Goal: Task Accomplishment & Management: Complete application form

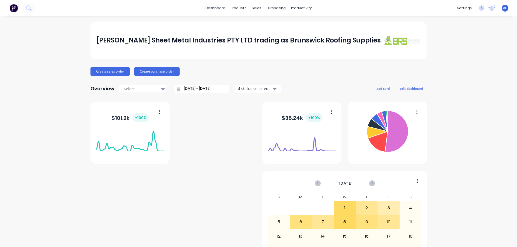
drag, startPoint x: 488, startPoint y: 235, endPoint x: 560, endPoint y: 258, distance: 76.0
click at [517, 247] on html "dashboard products sales purchasing productivity dashboard products Product Cat…" at bounding box center [258, 123] width 517 height 247
click at [271, 23] on link "Sales Orders" at bounding box center [282, 25] width 71 height 11
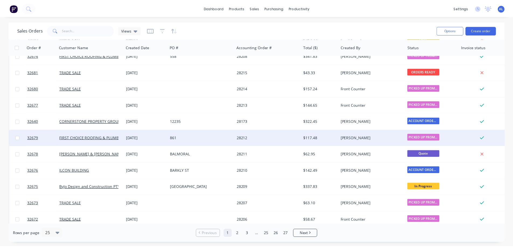
scroll to position [54, 0]
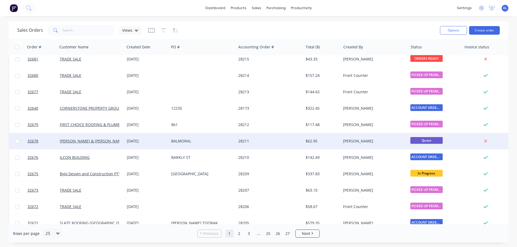
click at [210, 143] on div "BALMORAL" at bounding box center [201, 141] width 60 height 5
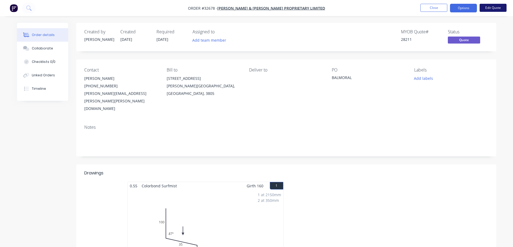
click at [491, 9] on button "Edit Quote" at bounding box center [493, 8] width 27 height 8
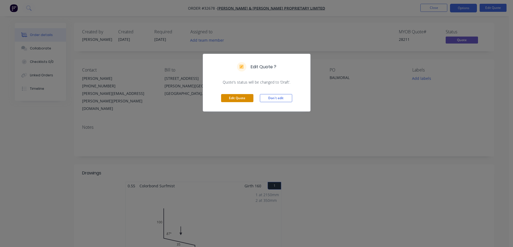
click at [241, 99] on button "Edit Quote" at bounding box center [237, 98] width 32 height 8
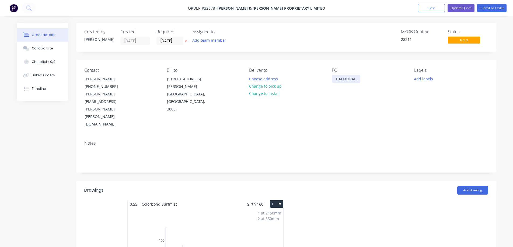
drag, startPoint x: 347, startPoint y: 80, endPoint x: 354, endPoint y: 83, distance: 7.7
click at [347, 80] on div "BALMORAL" at bounding box center [346, 79] width 29 height 8
click at [356, 78] on div "BALMORAL" at bounding box center [346, 79] width 29 height 8
click at [459, 8] on button "Update Quote" at bounding box center [461, 8] width 27 height 8
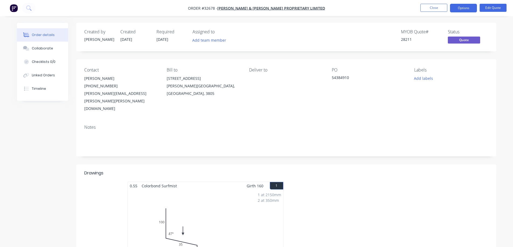
click at [462, 9] on button "Options" at bounding box center [463, 8] width 27 height 9
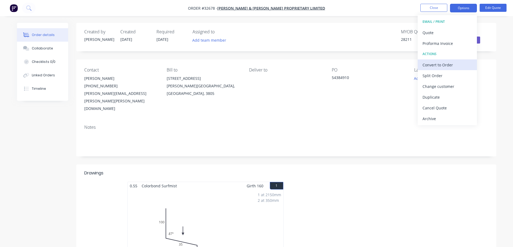
click at [438, 64] on div "Convert to Order" at bounding box center [447, 65] width 50 height 8
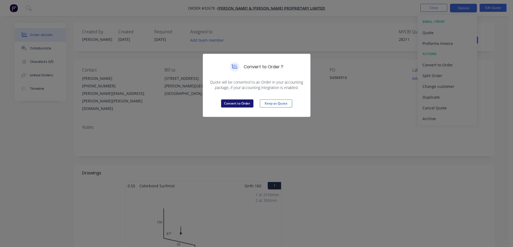
click at [237, 104] on button "Convert to Order" at bounding box center [237, 104] width 32 height 8
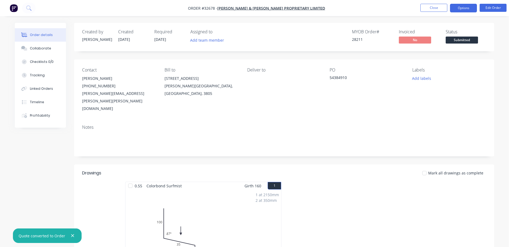
click at [456, 8] on button "Options" at bounding box center [463, 8] width 27 height 9
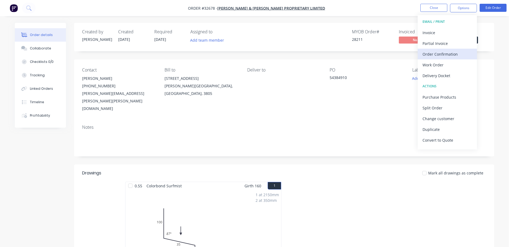
click at [438, 56] on div "Order Confirmation" at bounding box center [447, 54] width 50 height 8
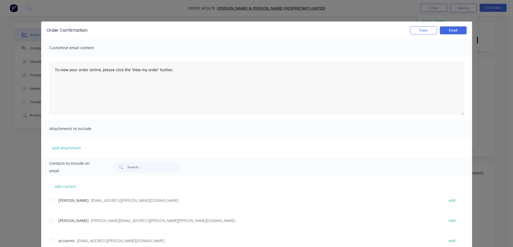
click at [50, 222] on div at bounding box center [51, 221] width 11 height 11
click at [452, 32] on button "Email" at bounding box center [453, 30] width 27 height 8
click at [428, 32] on button "Close" at bounding box center [423, 30] width 27 height 8
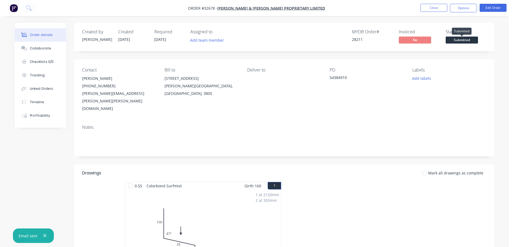
click at [461, 39] on span "Submitted" at bounding box center [462, 40] width 32 height 7
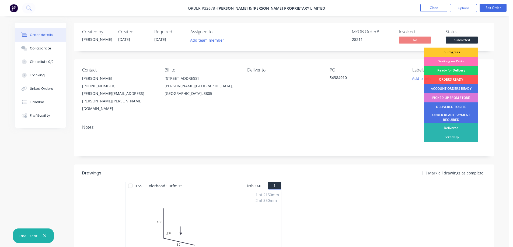
click at [459, 52] on div "In Progress" at bounding box center [451, 52] width 54 height 9
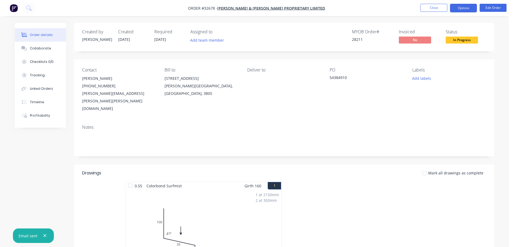
click at [465, 9] on button "Options" at bounding box center [463, 8] width 27 height 9
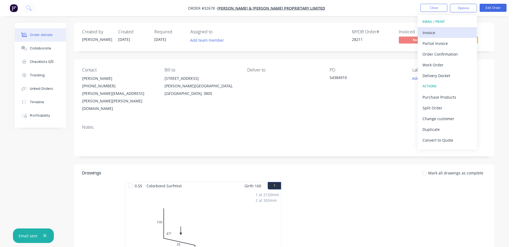
click at [446, 32] on div "Invoice" at bounding box center [447, 33] width 50 height 8
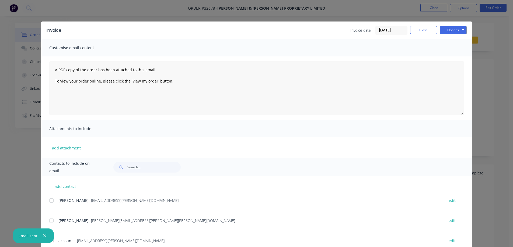
click at [48, 202] on div at bounding box center [51, 200] width 11 height 11
click at [450, 30] on button "Options" at bounding box center [453, 30] width 27 height 8
click at [452, 57] on button "Email" at bounding box center [457, 57] width 34 height 9
click at [422, 27] on button "Close" at bounding box center [423, 30] width 27 height 8
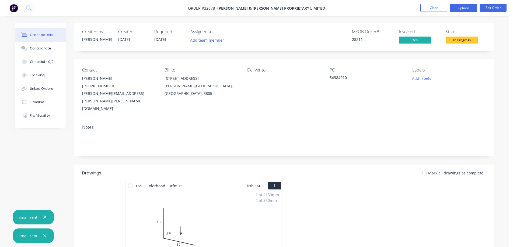
click at [466, 9] on button "Options" at bounding box center [463, 8] width 27 height 9
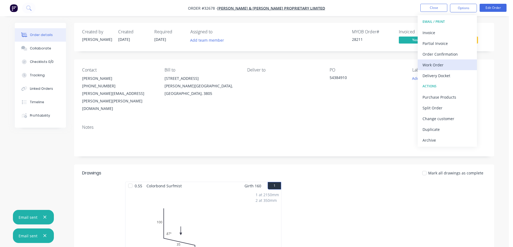
click at [446, 64] on div "Work Order" at bounding box center [447, 65] width 50 height 8
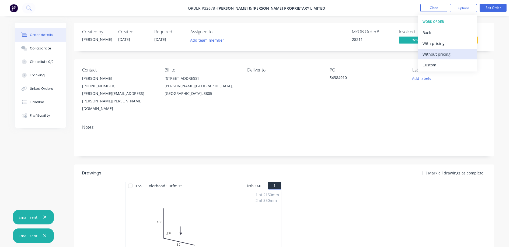
click at [450, 56] on div "Without pricing" at bounding box center [447, 54] width 50 height 8
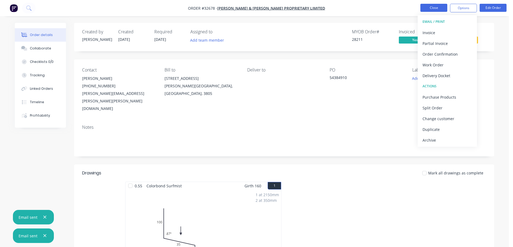
click at [438, 10] on button "Close" at bounding box center [433, 8] width 27 height 8
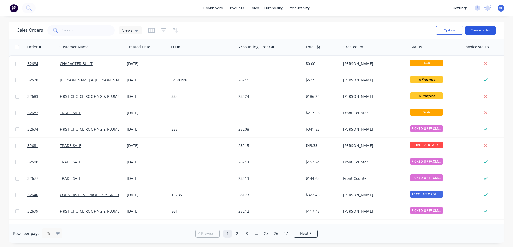
click at [480, 32] on button "Create order" at bounding box center [480, 30] width 31 height 9
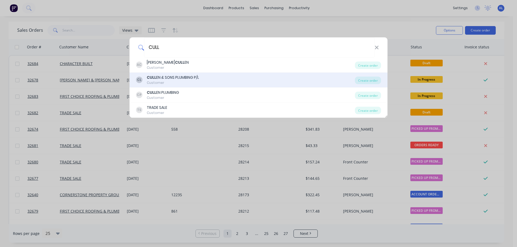
type input "CULL"
click at [187, 82] on div "Customer" at bounding box center [173, 83] width 52 height 5
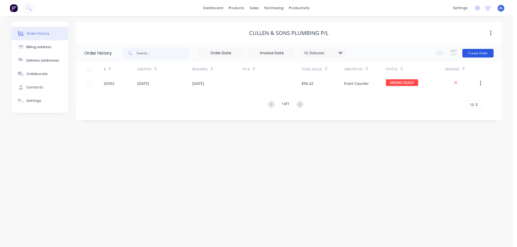
click at [479, 54] on button "Create Order" at bounding box center [477, 53] width 31 height 9
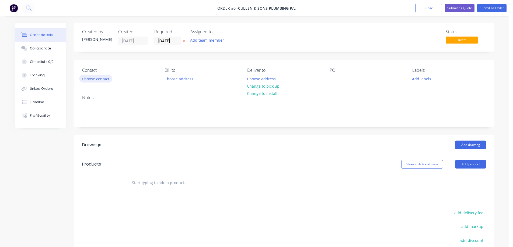
click at [99, 79] on button "Choose contact" at bounding box center [95, 78] width 33 height 7
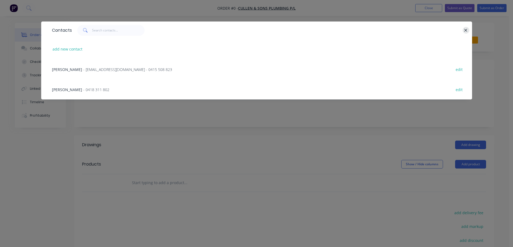
click at [467, 29] on icon "button" at bounding box center [466, 30] width 4 height 5
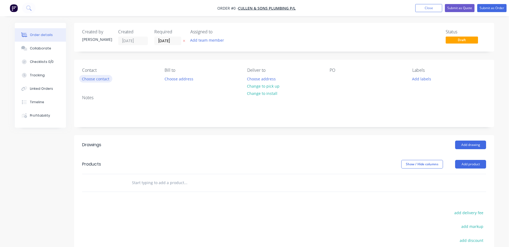
click at [94, 79] on button "Choose contact" at bounding box center [95, 78] width 33 height 7
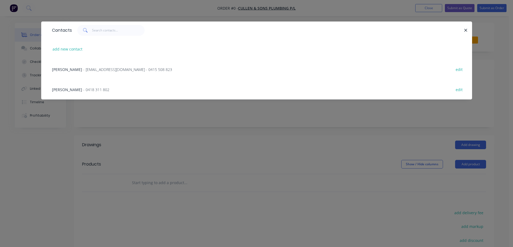
click at [83, 70] on span "- [EMAIL_ADDRESS][DOMAIN_NAME] - 0415 508 823" at bounding box center [127, 69] width 89 height 5
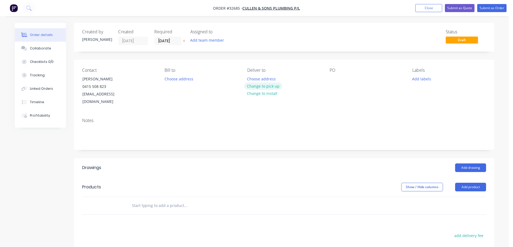
click at [265, 87] on button "Change to pick up" at bounding box center [263, 86] width 38 height 7
click at [336, 79] on div at bounding box center [334, 79] width 9 height 8
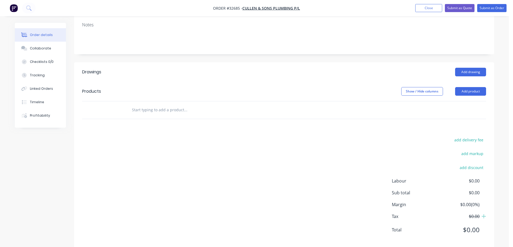
scroll to position [97, 0]
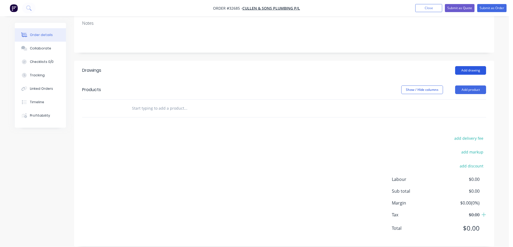
click at [466, 66] on button "Add drawing" at bounding box center [470, 70] width 31 height 9
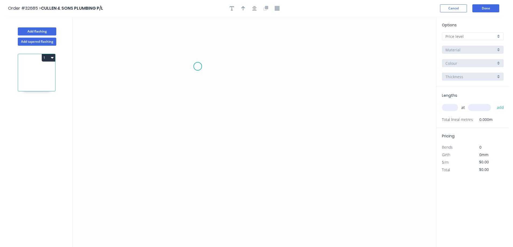
click at [198, 68] on icon "0" at bounding box center [255, 132] width 364 height 231
click at [195, 112] on icon "0" at bounding box center [255, 132] width 364 height 231
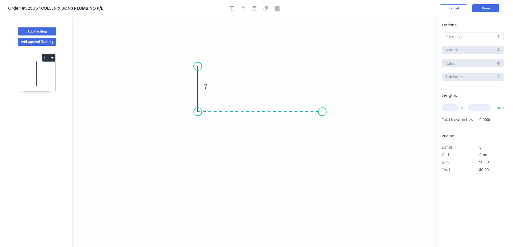
click at [322, 111] on icon "0 ?" at bounding box center [255, 132] width 364 height 231
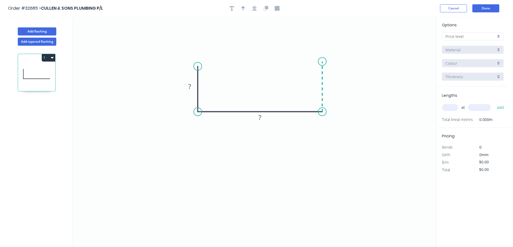
click at [325, 62] on icon "0 ? ?" at bounding box center [255, 132] width 364 height 231
click at [193, 86] on rect at bounding box center [189, 87] width 11 height 8
drag, startPoint x: 322, startPoint y: 62, endPoint x: 323, endPoint y: 67, distance: 5.2
click at [323, 67] on circle at bounding box center [322, 67] width 8 height 8
drag, startPoint x: 456, startPoint y: 106, endPoint x: 374, endPoint y: 136, distance: 86.7
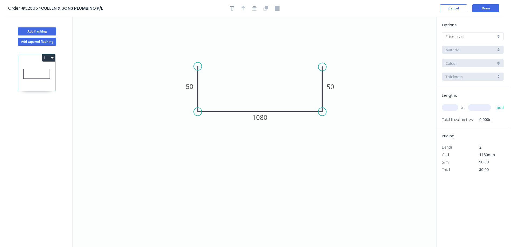
click at [447, 107] on input "text" at bounding box center [450, 107] width 16 height 7
click at [499, 35] on div at bounding box center [473, 36] width 62 height 8
click at [488, 45] on div "A" at bounding box center [472, 46] width 61 height 9
type input "A"
type input "$48.45"
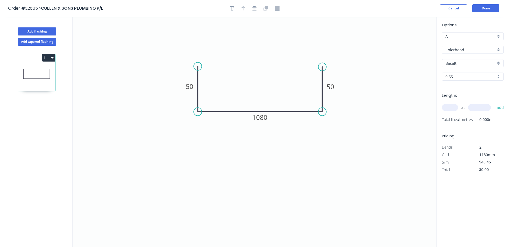
drag, startPoint x: 496, startPoint y: 50, endPoint x: 494, endPoint y: 54, distance: 4.3
click at [496, 51] on div "Colorbond" at bounding box center [473, 50] width 62 height 8
click at [484, 87] on div "Zinc" at bounding box center [472, 88] width 61 height 9
type input "Zinc"
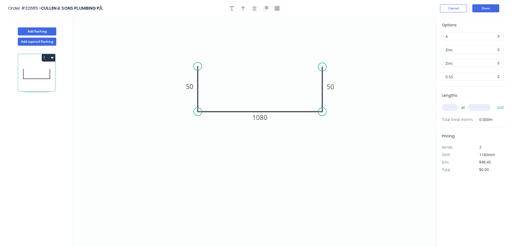
type input "$38.98"
drag, startPoint x: 452, startPoint y: 106, endPoint x: 428, endPoint y: 111, distance: 24.5
click at [451, 106] on input "text" at bounding box center [450, 107] width 16 height 7
type input "1"
type input "1620"
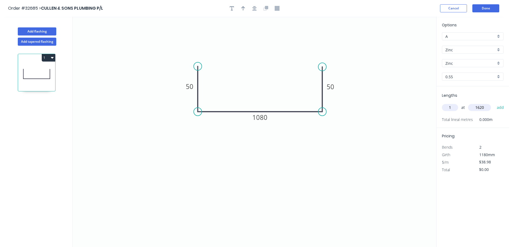
click at [494, 103] on button "add" at bounding box center [500, 107] width 13 height 9
click at [502, 120] on icon "button" at bounding box center [501, 119] width 4 height 4
type input "$0.00"
click at [450, 106] on input "text" at bounding box center [450, 107] width 16 height 7
type input "1"
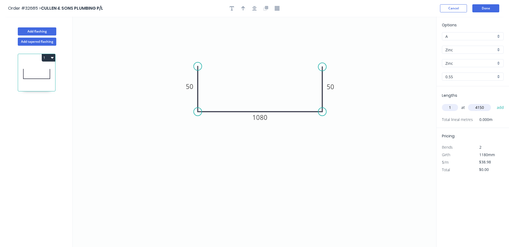
type input "4150"
click at [494, 103] on button "add" at bounding box center [500, 107] width 13 height 9
click at [501, 117] on icon "button" at bounding box center [501, 119] width 5 height 6
type input "$0.00"
drag, startPoint x: 453, startPoint y: 109, endPoint x: 423, endPoint y: 123, distance: 33.0
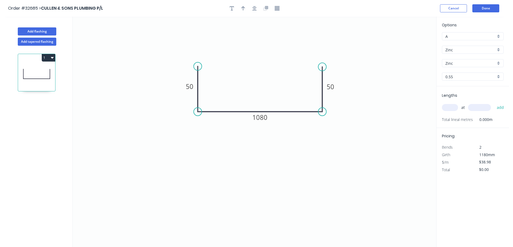
click at [453, 109] on input "text" at bounding box center [450, 107] width 16 height 7
type input "1"
type input "4250"
click at [494, 103] on button "add" at bounding box center [500, 107] width 13 height 9
click at [507, 117] on div "Lengths at add 1 at 4250mm Total lineal metres 4.250m" at bounding box center [472, 110] width 72 height 49
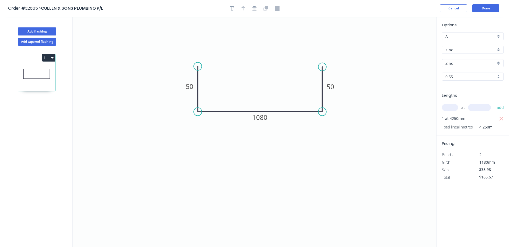
drag, startPoint x: 502, startPoint y: 118, endPoint x: 493, endPoint y: 120, distance: 9.0
click at [502, 118] on icon "button" at bounding box center [501, 119] width 4 height 4
type input "$0.00"
click at [452, 109] on input "text" at bounding box center [450, 107] width 16 height 7
type input "1"
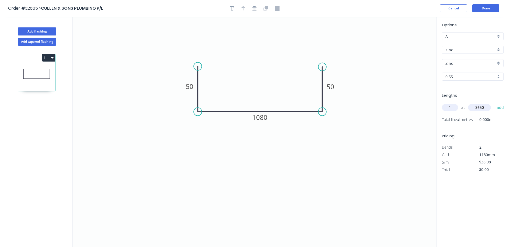
type input "3650"
click at [494, 103] on button "add" at bounding box center [500, 107] width 13 height 9
click at [502, 118] on icon "button" at bounding box center [501, 119] width 4 height 4
type input "$0.00"
click at [456, 109] on input "text" at bounding box center [450, 107] width 16 height 7
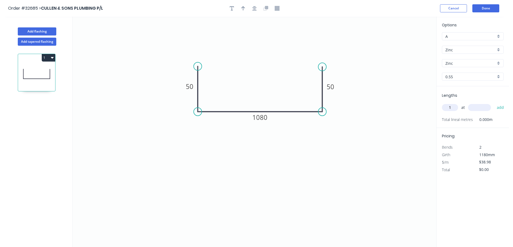
type input "1"
type input "1800"
click at [494, 103] on button "add" at bounding box center [500, 107] width 13 height 9
type input "$70.16"
drag, startPoint x: 266, startPoint y: 121, endPoint x: 264, endPoint y: 131, distance: 10.6
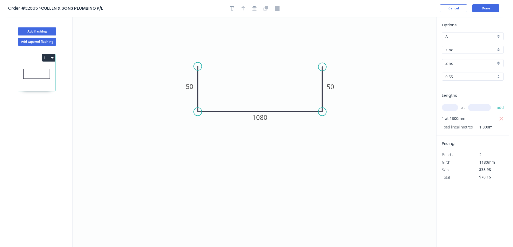
click at [266, 121] on tspan "1080" at bounding box center [259, 117] width 15 height 9
type input "$36.06"
type input "$64.91"
click at [460, 7] on button "Cancel" at bounding box center [453, 8] width 27 height 8
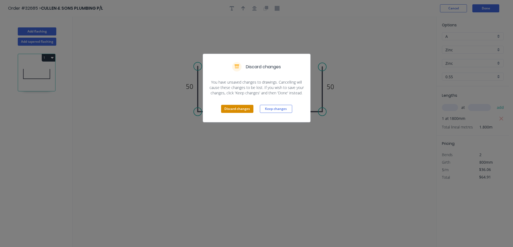
click at [239, 109] on button "Discard changes" at bounding box center [237, 109] width 32 height 8
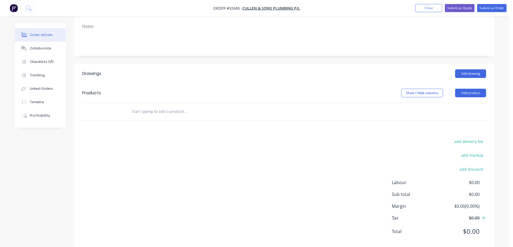
scroll to position [97, 0]
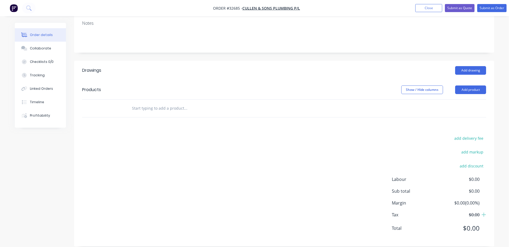
click at [159, 103] on input "text" at bounding box center [186, 108] width 108 height 11
click at [463, 86] on button "Add product" at bounding box center [470, 90] width 31 height 9
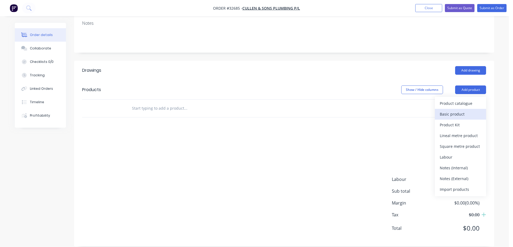
click at [458, 110] on div "Basic product" at bounding box center [460, 114] width 41 height 8
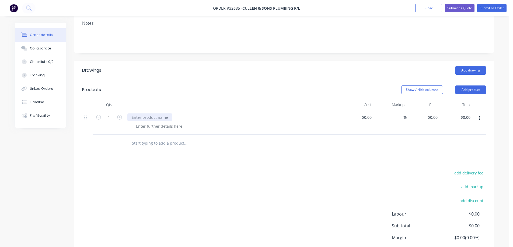
click at [159, 114] on div at bounding box center [149, 118] width 45 height 8
click at [166, 123] on div at bounding box center [159, 127] width 55 height 8
click at [151, 123] on div at bounding box center [159, 127] width 55 height 8
click at [154, 114] on div "SAFE TRAY" at bounding box center [232, 118] width 211 height 8
click at [152, 114] on div "SAFE TRAY" at bounding box center [140, 118] width 27 height 8
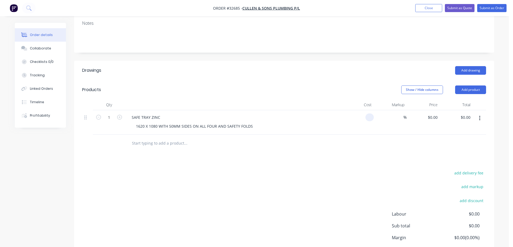
click at [371, 114] on input at bounding box center [371, 118] width 6 height 8
click at [350, 153] on div "Drawings Add drawing Products Show / Hide columns Add product Qty Cost Markup P…" at bounding box center [284, 171] width 420 height 221
click at [368, 114] on div "0 0" at bounding box center [371, 118] width 6 height 8
type input "$94.80"
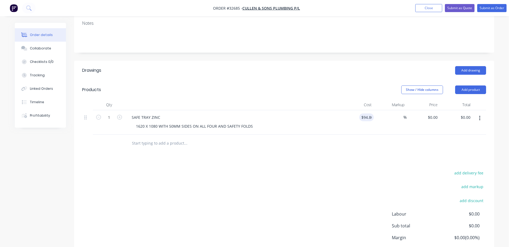
type input "$94.80"
click at [373, 138] on div at bounding box center [284, 144] width 404 height 18
click at [470, 86] on button "Add product" at bounding box center [470, 90] width 31 height 9
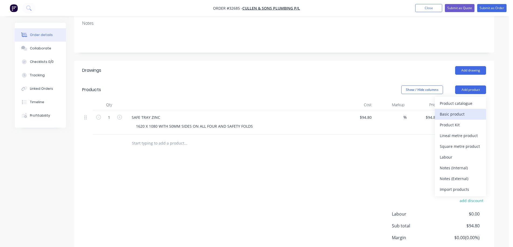
click at [462, 110] on div "Basic product" at bounding box center [460, 114] width 41 height 8
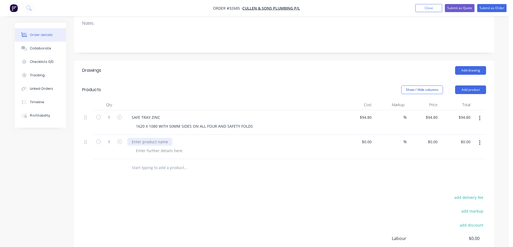
click at [151, 138] on div at bounding box center [149, 142] width 45 height 8
drag, startPoint x: 251, startPoint y: 120, endPoint x: 264, endPoint y: 143, distance: 27.1
click at [251, 123] on div "1620 X 1080 WITH 50MM SIDES ON ALL FOUR AND SAFETY FOLDS" at bounding box center [194, 127] width 125 height 8
click at [252, 123] on div "1620 X 1080 WITH 50MM SIDES ON ALL FOUR AND SAFETY FOLDS" at bounding box center [194, 127] width 125 height 8
click at [170, 147] on div at bounding box center [159, 151] width 55 height 8
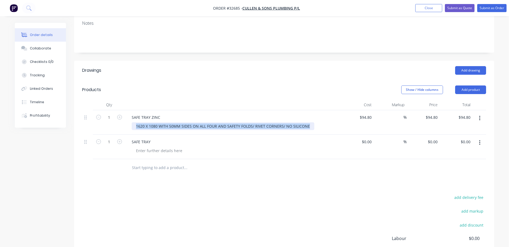
drag, startPoint x: 137, startPoint y: 120, endPoint x: 307, endPoint y: 108, distance: 170.6
click at [307, 110] on div "SAFE TRAY ZINC 1620 X 1080 WITH 50MM SIDES ON ALL FOUR AND SAFETY FOLDS/ RIVET …" at bounding box center [232, 122] width 215 height 25
copy div "1620 X 1080 WITH 50MM SIDES ON ALL FOUR AND SAFETY FOLDS/ RIVET CORNERS/ NO SIL…"
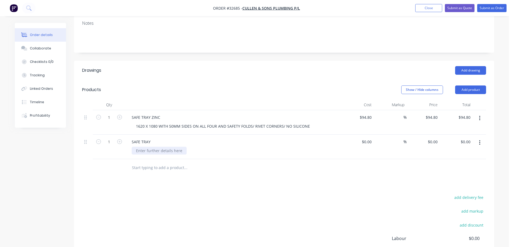
click at [144, 147] on div at bounding box center [159, 151] width 55 height 8
paste div
click at [145, 147] on div "1620 X 1080 WITH 50MM SIDES ON ALL FOUR AND SAFETY FOLDS/ RIVET CORNERS/ NO SIL…" at bounding box center [223, 151] width 183 height 8
drag, startPoint x: 370, startPoint y: 132, endPoint x: 398, endPoint y: 139, distance: 28.9
click at [370, 138] on input at bounding box center [367, 142] width 12 height 8
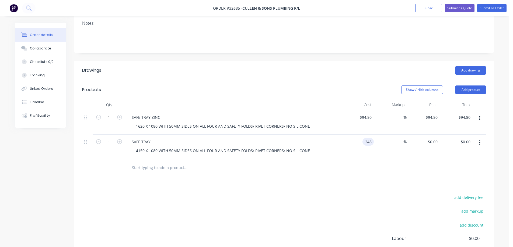
type input "$248.00"
click at [372, 171] on div "Drawings Add drawing Products Show / Hide columns Add product Qty Cost Markup P…" at bounding box center [284, 183] width 420 height 245
click at [462, 86] on button "Add product" at bounding box center [470, 90] width 31 height 9
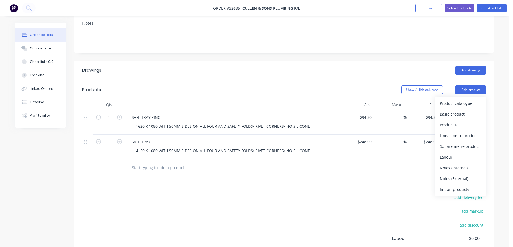
click at [460, 110] on div "Basic product" at bounding box center [460, 114] width 41 height 8
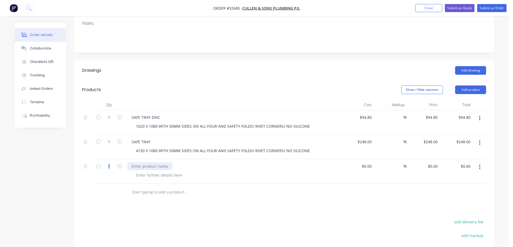
click at [137, 159] on div at bounding box center [232, 171] width 215 height 25
click at [152, 138] on div "SAFE TRAY" at bounding box center [140, 142] width 27 height 8
click at [155, 163] on div at bounding box center [149, 167] width 45 height 8
click at [158, 172] on div at bounding box center [159, 176] width 55 height 8
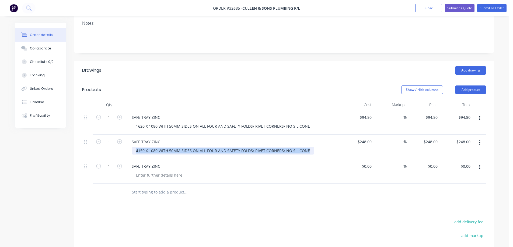
drag, startPoint x: 136, startPoint y: 145, endPoint x: 307, endPoint y: 140, distance: 171.0
click at [307, 147] on div "4150 X 1080 WITH 50MM SIDES ON ALL FOUR AND SAFETY FOLDS/ RIVET CORNERS/ NO SIL…" at bounding box center [223, 151] width 183 height 8
copy div "4150 X 1080 WITH 50MM SIDES ON ALL FOUR AND SAFETY FOLDS/ RIVET CORNERS/ NO SIL…"
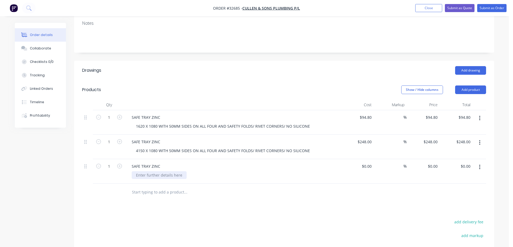
click at [151, 172] on div at bounding box center [159, 176] width 55 height 8
paste div
click at [145, 172] on div "4150 X 1080 WITH 50MM SIDES ON ALL FOUR AND SAFETY FOLDS/ RIVET CORNERS/ NO SIL…" at bounding box center [223, 176] width 183 height 8
click at [368, 163] on input at bounding box center [371, 167] width 6 height 8
type input "$213.00"
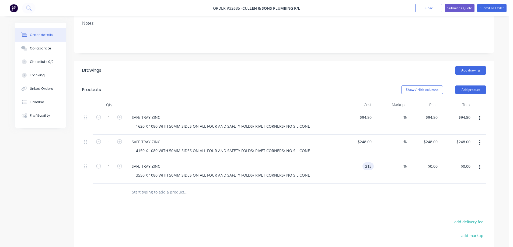
type input "$213.00"
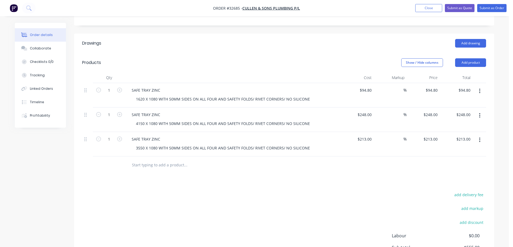
scroll to position [124, 0]
click at [480, 59] on button "Add product" at bounding box center [470, 63] width 31 height 9
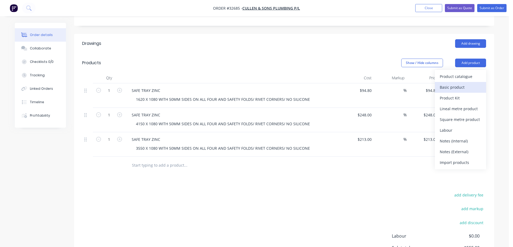
click at [456, 83] on div "Basic product" at bounding box center [460, 87] width 41 height 8
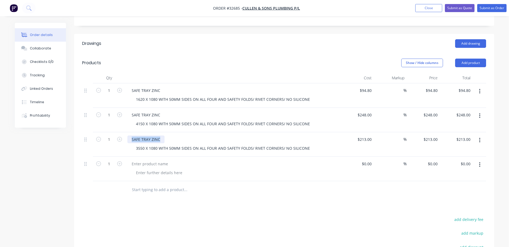
drag, startPoint x: 131, startPoint y: 132, endPoint x: 161, endPoint y: 134, distance: 30.0
click at [161, 136] on div "SAFE TRAY ZINC" at bounding box center [145, 140] width 37 height 8
copy div "SAFE TRAY ZINC"
click at [143, 160] on div at bounding box center [149, 164] width 45 height 8
paste div
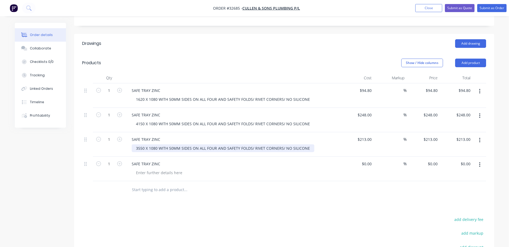
drag, startPoint x: 136, startPoint y: 140, endPoint x: 275, endPoint y: 140, distance: 139.8
click at [275, 145] on div "3550 X 1080 WITH 50MM SIDES ON ALL FOUR AND SAFETY FOLDS/ RIVET CORNERS/ NO SIL…" at bounding box center [223, 149] width 183 height 8
drag, startPoint x: 137, startPoint y: 141, endPoint x: 147, endPoint y: 142, distance: 9.4
click at [166, 145] on div "3550 X 1080 WITH 50MM SIDES ON ALL FOUR AND SAFETY FOLDS/ RIVET CORNERS/ NO SIL…" at bounding box center [223, 149] width 183 height 8
drag, startPoint x: 135, startPoint y: 141, endPoint x: 299, endPoint y: 142, distance: 164.3
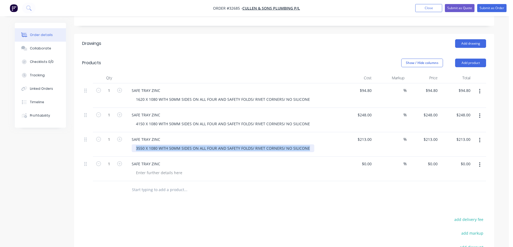
click at [308, 145] on div "3550 X 1080 WITH 50MM SIDES ON ALL FOUR AND SAFETY FOLDS/ RIVET CORNERS/ NO SIL…" at bounding box center [223, 149] width 183 height 8
copy div "3550 X 1080 WITH 50MM SIDES ON ALL FOUR AND SAFETY FOLDS/ RIVET CORNERS/ NO SIL…"
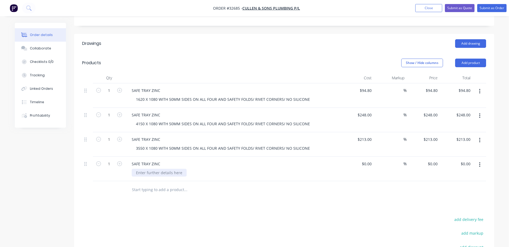
paste div
click at [144, 169] on div "3550 X 1080 WITH 50MM SIDES ON ALL FOUR AND SAFETY FOLDS/ RIVET CORNERS/ NO SIL…" at bounding box center [223, 173] width 183 height 8
drag, startPoint x: 157, startPoint y: 166, endPoint x: 156, endPoint y: 173, distance: 7.9
click at [157, 169] on div "1700 X 1080 WITH 50MM SIDES ON ALL FOUR AND SAFETY FOLDS/ RIVET CORNERS/ NO SIL…" at bounding box center [223, 173] width 183 height 8
click at [279, 187] on div at bounding box center [208, 190] width 162 height 11
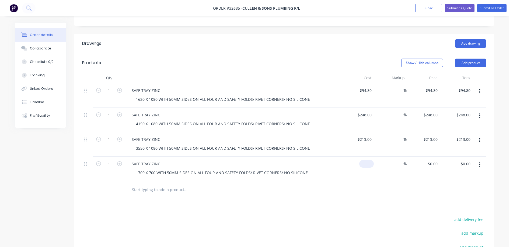
click at [370, 160] on input at bounding box center [367, 164] width 12 height 8
type input "$97.35"
click at [379, 206] on div "Drawings Add drawing Products Show / Hide columns Add product Qty Cost Markup P…" at bounding box center [284, 181] width 420 height 294
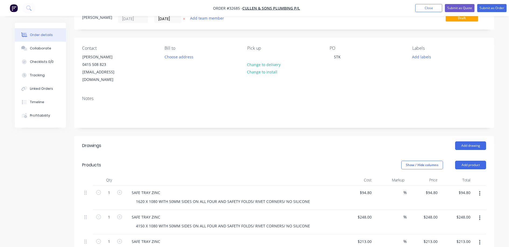
scroll to position [0, 0]
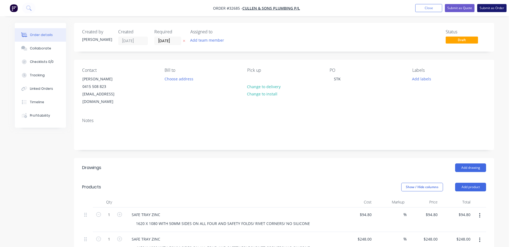
click at [493, 9] on button "Submit as Order" at bounding box center [491, 8] width 29 height 8
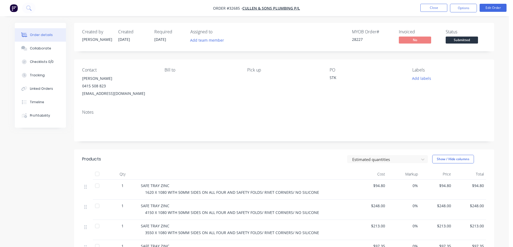
click at [454, 41] on span "Submitted" at bounding box center [462, 40] width 32 height 7
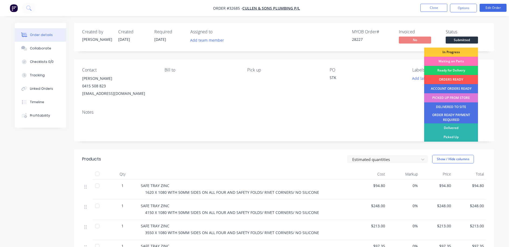
click at [461, 51] on div "In Progress" at bounding box center [451, 52] width 54 height 9
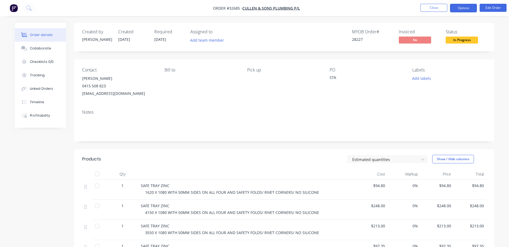
click at [464, 9] on button "Options" at bounding box center [463, 8] width 27 height 9
click at [492, 32] on div "Created by [PERSON_NAME] Created [DATE] Required [DATE] Assigned to Add team me…" at bounding box center [284, 37] width 420 height 29
click at [470, 9] on button "Options" at bounding box center [463, 8] width 27 height 9
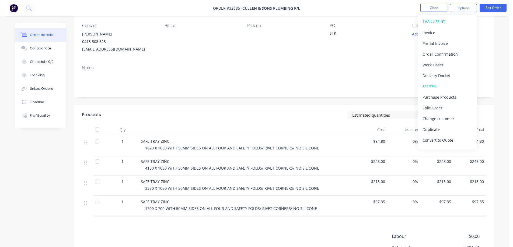
scroll to position [109, 0]
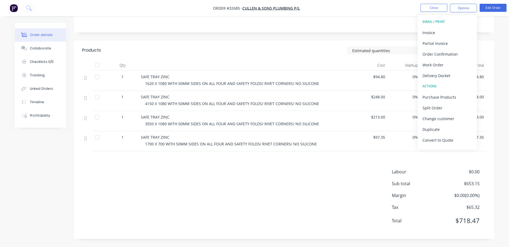
click at [305, 152] on div "Products Estimated quantities Show / Hide columns Qty Cost Markup Price Total 1…" at bounding box center [284, 140] width 420 height 199
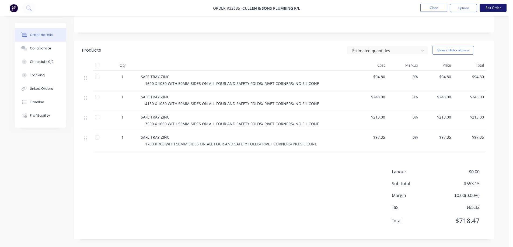
click at [489, 8] on button "Edit Order" at bounding box center [493, 8] width 27 height 8
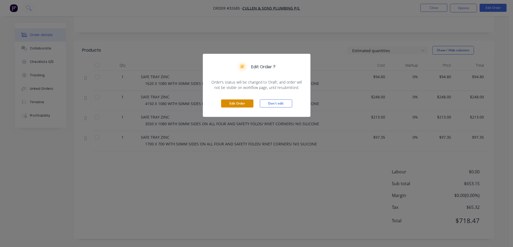
click at [245, 101] on button "Edit Order" at bounding box center [237, 104] width 32 height 8
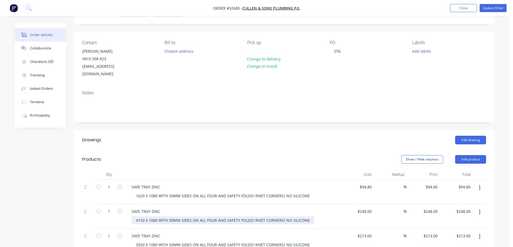
scroll to position [162, 0]
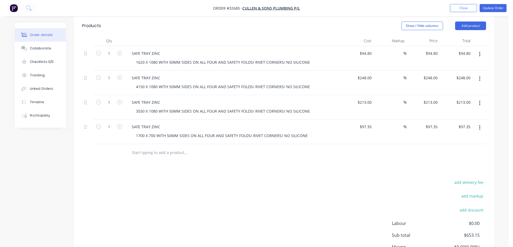
click at [154, 148] on input "text" at bounding box center [186, 153] width 108 height 11
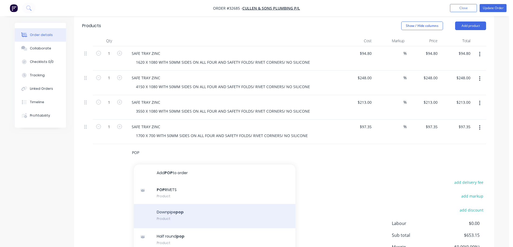
type input "POP"
click at [189, 210] on div "Downpipe pop Product" at bounding box center [215, 216] width 162 height 24
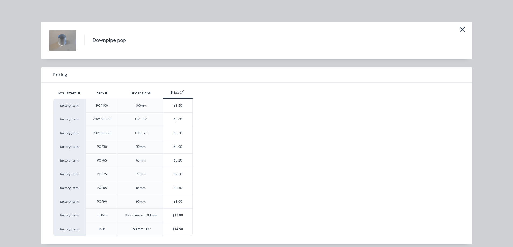
click at [167, 148] on div "$4.00" at bounding box center [177, 146] width 29 height 13
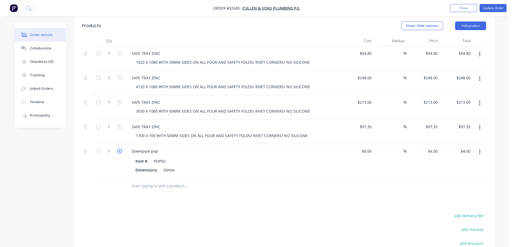
click at [120, 149] on icon "button" at bounding box center [119, 151] width 5 height 5
type input "2"
type input "$8.00"
click at [120, 149] on icon "button" at bounding box center [119, 151] width 5 height 5
type input "3"
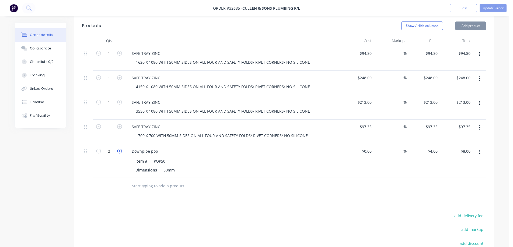
type input "$12.00"
click at [120, 149] on icon "button" at bounding box center [119, 151] width 5 height 5
type input "4"
type input "$16.00"
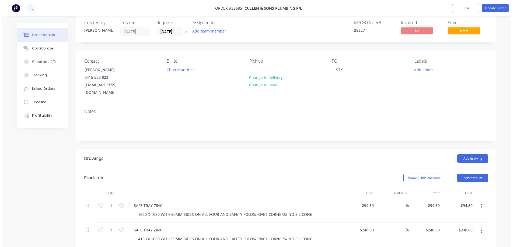
scroll to position [0, 0]
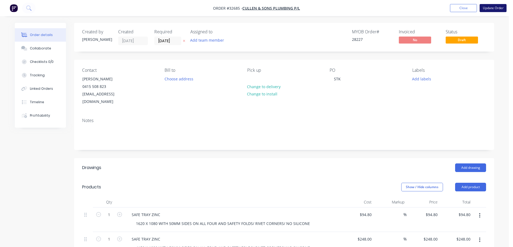
click at [493, 7] on button "Update Order" at bounding box center [493, 8] width 27 height 8
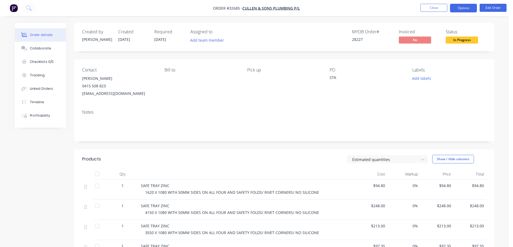
click at [472, 8] on button "Options" at bounding box center [463, 8] width 27 height 9
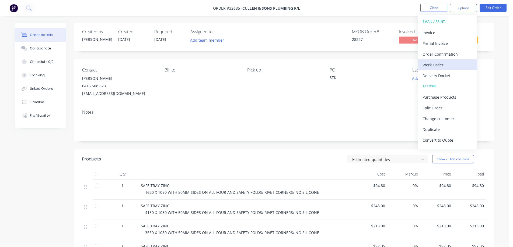
click at [443, 63] on div "Work Order" at bounding box center [447, 65] width 50 height 8
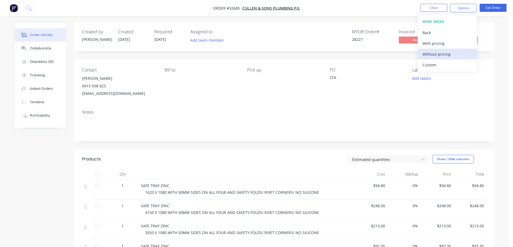
click at [445, 54] on div "Without pricing" at bounding box center [447, 54] width 50 height 8
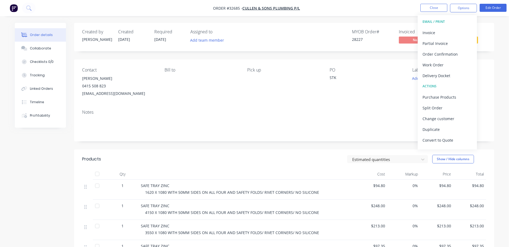
click at [491, 37] on div "Created by [PERSON_NAME] Created [DATE] Required [DATE] Assigned to Add team me…" at bounding box center [284, 37] width 420 height 29
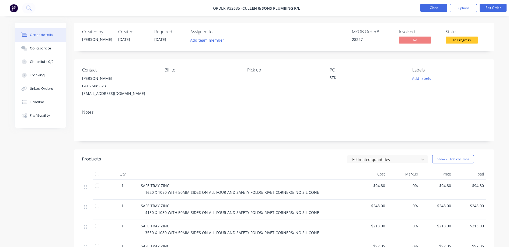
click at [436, 9] on button "Close" at bounding box center [433, 8] width 27 height 8
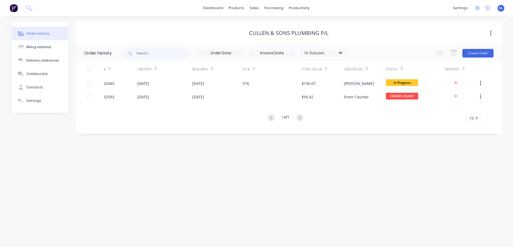
click at [14, 7] on img at bounding box center [14, 8] width 8 height 8
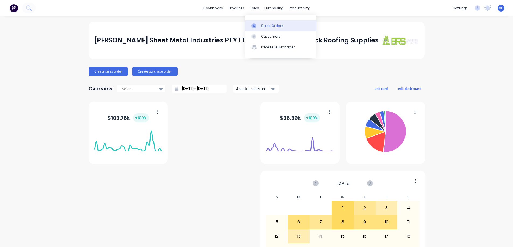
click at [272, 25] on div "Sales Orders" at bounding box center [272, 25] width 22 height 5
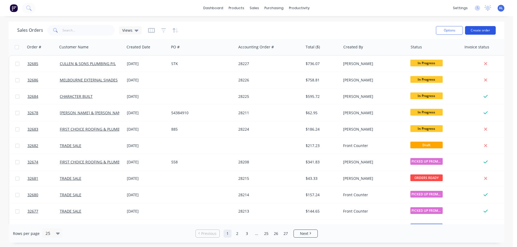
click at [476, 31] on button "Create order" at bounding box center [480, 30] width 31 height 9
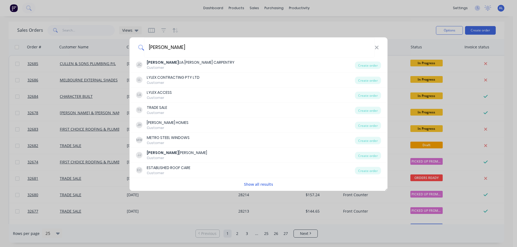
type input "[PERSON_NAME]"
click at [263, 185] on button "Show all results" at bounding box center [258, 184] width 32 height 6
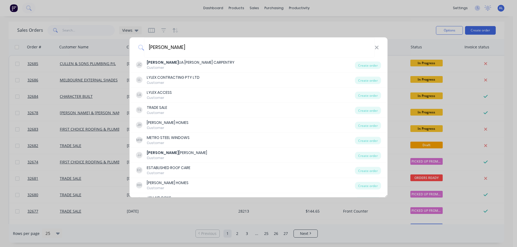
click at [379, 48] on div "[PERSON_NAME]" at bounding box center [259, 47] width 258 height 20
click at [376, 46] on icon at bounding box center [377, 48] width 4 height 6
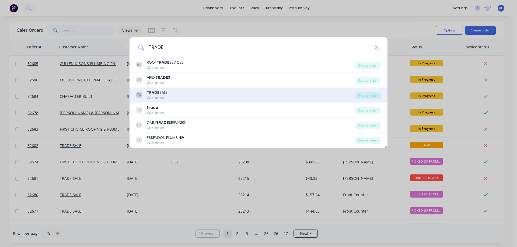
type input "TRADE"
click at [231, 95] on div "TS TRADE SALE Customer" at bounding box center [245, 95] width 219 height 11
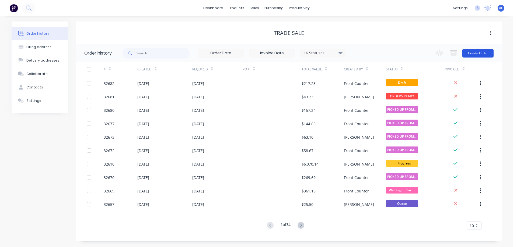
click at [479, 54] on button "Create Order" at bounding box center [477, 53] width 31 height 9
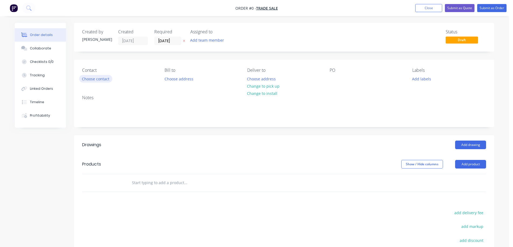
click at [99, 81] on button "Choose contact" at bounding box center [95, 78] width 33 height 7
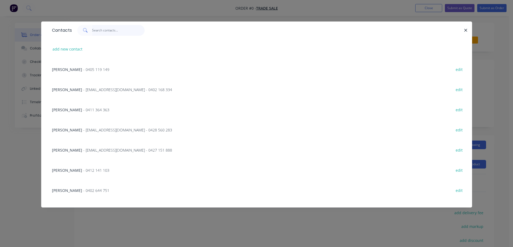
click at [100, 31] on input "text" at bounding box center [118, 30] width 53 height 11
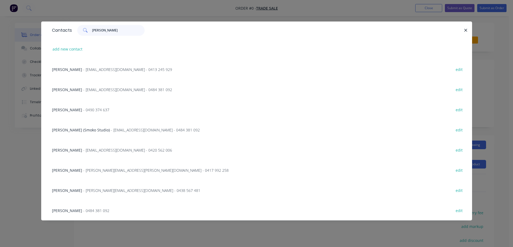
type input "[PERSON_NAME]"
click at [118, 90] on span "- [EMAIL_ADDRESS][DOMAIN_NAME] - 0484 381 092" at bounding box center [127, 89] width 89 height 5
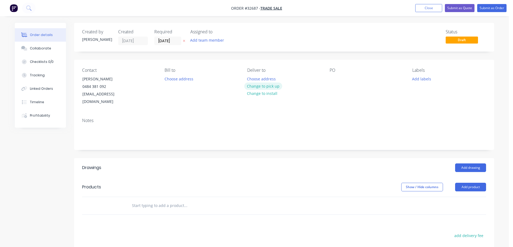
click at [275, 86] on button "Change to pick up" at bounding box center [263, 86] width 38 height 7
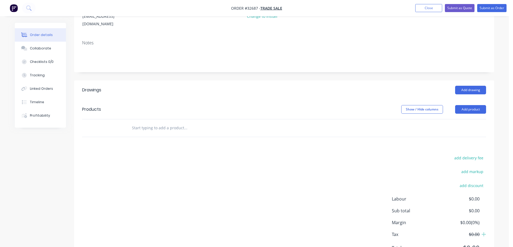
scroll to position [81, 0]
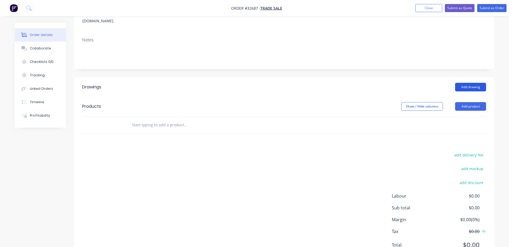
click at [477, 83] on button "Add drawing" at bounding box center [470, 87] width 31 height 9
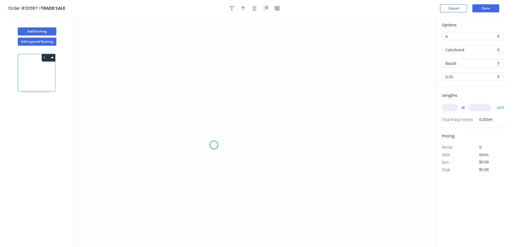
click at [214, 145] on icon "0" at bounding box center [255, 132] width 364 height 231
click at [220, 60] on icon "0" at bounding box center [255, 132] width 364 height 231
drag, startPoint x: 273, startPoint y: 62, endPoint x: 260, endPoint y: 64, distance: 13.9
click at [273, 62] on icon "0 ?" at bounding box center [255, 132] width 364 height 231
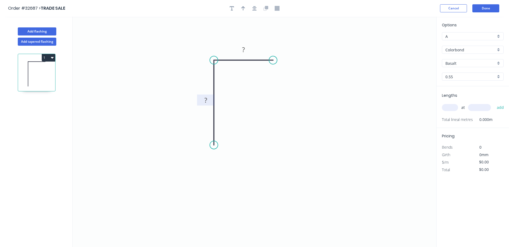
click at [209, 101] on rect at bounding box center [205, 101] width 11 height 8
type input "$6.26"
click at [254, 9] on icon "button" at bounding box center [254, 8] width 4 height 4
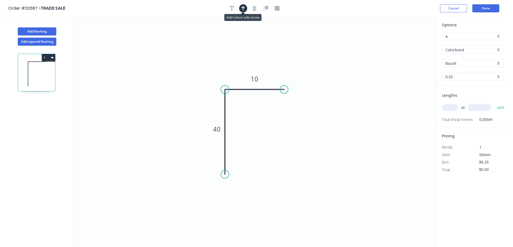
click at [243, 6] on icon "button" at bounding box center [243, 8] width 4 height 5
click at [408, 42] on icon at bounding box center [408, 35] width 5 height 17
click at [408, 40] on icon at bounding box center [408, 35] width 5 height 17
click at [408, 40] on icon at bounding box center [413, 38] width 16 height 16
click at [410, 39] on icon at bounding box center [413, 36] width 16 height 16
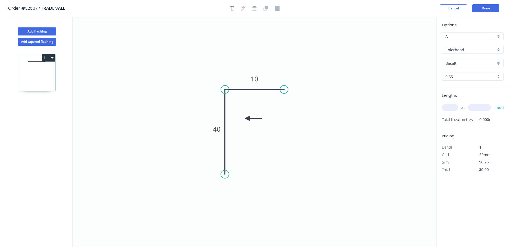
drag, startPoint x: 409, startPoint y: 40, endPoint x: 247, endPoint y: 119, distance: 179.6
click at [247, 119] on icon at bounding box center [253, 118] width 17 height 5
click at [501, 64] on div "Basalt" at bounding box center [473, 63] width 62 height 8
click at [471, 84] on div "Surfmist" at bounding box center [472, 82] width 61 height 9
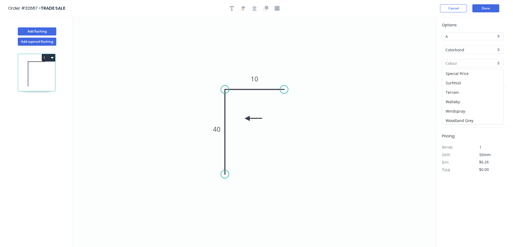
type input "Surfmist"
click at [451, 103] on div "at add" at bounding box center [473, 107] width 63 height 9
click at [446, 108] on input "text" at bounding box center [450, 107] width 16 height 7
type input "1"
type input "1600"
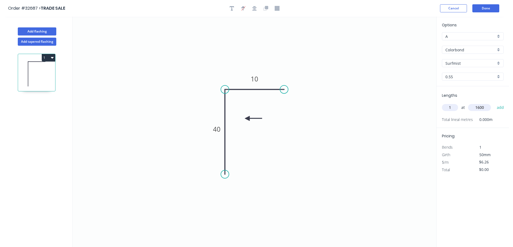
click at [494, 103] on button "add" at bounding box center [500, 107] width 13 height 9
type input "$10.02"
click at [490, 9] on button "Done" at bounding box center [485, 8] width 27 height 8
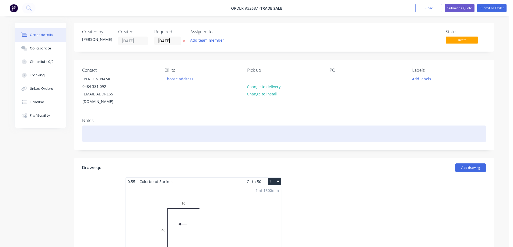
scroll to position [54, 0]
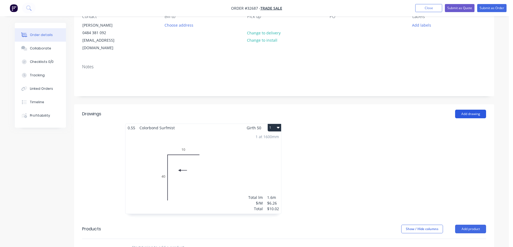
click at [464, 110] on button "Add drawing" at bounding box center [470, 114] width 31 height 9
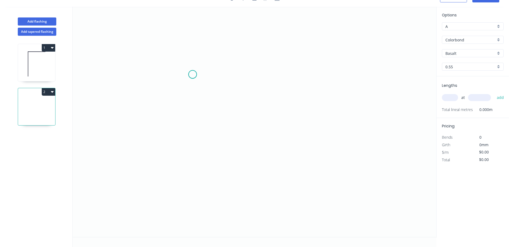
click at [193, 75] on icon "0" at bounding box center [255, 122] width 364 height 231
click at [300, 76] on icon "0" at bounding box center [255, 122] width 364 height 231
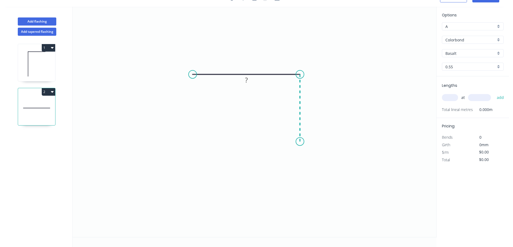
drag, startPoint x: 299, startPoint y: 142, endPoint x: 27, endPoint y: 123, distance: 272.1
click at [296, 142] on icon "0 ?" at bounding box center [255, 122] width 364 height 231
drag, startPoint x: 247, startPoint y: 66, endPoint x: 279, endPoint y: 54, distance: 33.6
click at [250, 62] on g "?" at bounding box center [246, 64] width 11 height 9
type input "$6.26"
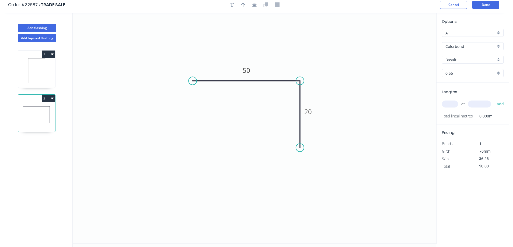
scroll to position [0, 0]
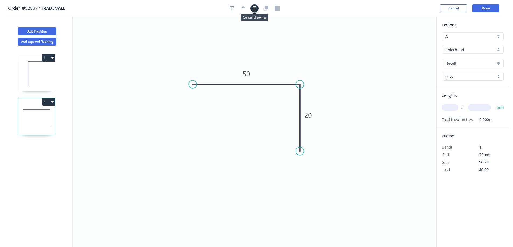
click at [255, 9] on icon "button" at bounding box center [254, 8] width 4 height 4
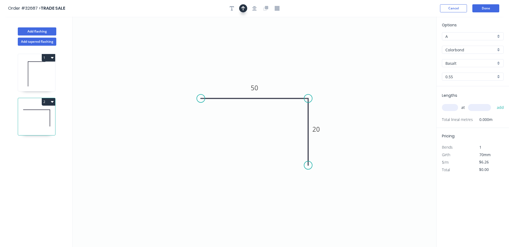
click at [243, 10] on icon "button" at bounding box center [243, 8] width 4 height 4
click at [409, 42] on icon at bounding box center [409, 37] width 5 height 17
click at [409, 42] on icon at bounding box center [414, 40] width 16 height 16
click at [411, 43] on icon at bounding box center [415, 43] width 17 height 5
click at [410, 45] on icon at bounding box center [414, 48] width 16 height 16
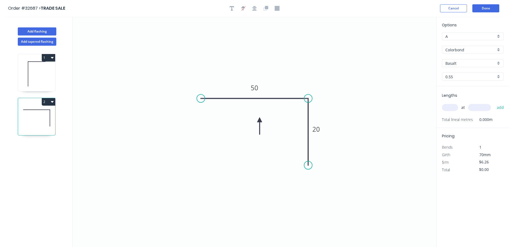
drag, startPoint x: 410, startPoint y: 45, endPoint x: 260, endPoint y: 120, distance: 167.9
click at [260, 120] on icon at bounding box center [259, 126] width 5 height 17
click at [500, 63] on div "Basalt" at bounding box center [473, 63] width 62 height 8
click at [467, 111] on div "Surfmist" at bounding box center [472, 109] width 61 height 9
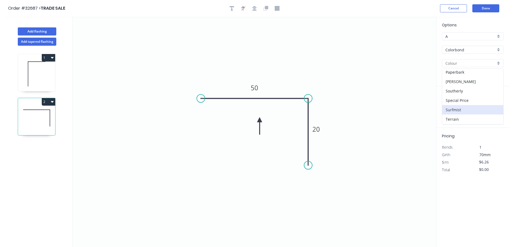
type input "Surfmist"
drag, startPoint x: 450, startPoint y: 109, endPoint x: 432, endPoint y: 112, distance: 18.0
click at [450, 109] on input "text" at bounding box center [450, 107] width 16 height 7
type input "1"
type input "800"
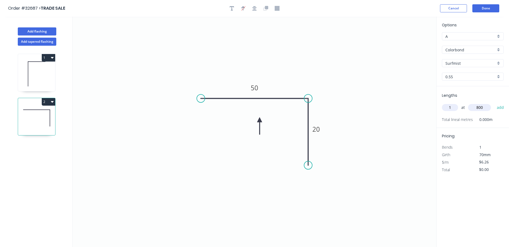
click at [494, 103] on button "add" at bounding box center [500, 107] width 13 height 9
type input "$6.26"
click at [485, 10] on button "Done" at bounding box center [485, 8] width 27 height 8
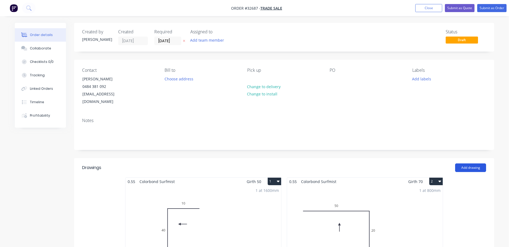
click at [466, 164] on button "Add drawing" at bounding box center [470, 168] width 31 height 9
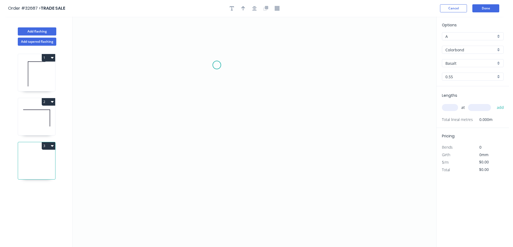
click at [217, 65] on icon "0" at bounding box center [255, 132] width 364 height 231
click at [257, 68] on icon "0" at bounding box center [255, 132] width 364 height 231
drag, startPoint x: 251, startPoint y: 154, endPoint x: 230, endPoint y: 158, distance: 20.9
click at [250, 154] on icon "0 ?" at bounding box center [255, 132] width 364 height 231
drag, startPoint x: 239, startPoint y: 54, endPoint x: 293, endPoint y: 49, distance: 54.6
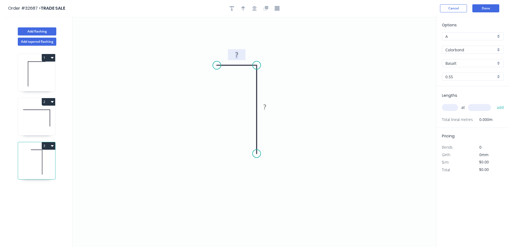
click at [239, 54] on rect at bounding box center [236, 55] width 11 height 8
type input "$6.26"
click at [255, 10] on icon "button" at bounding box center [254, 8] width 4 height 5
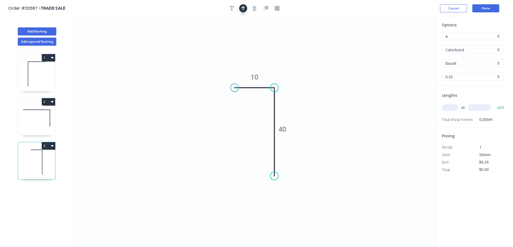
click at [242, 9] on icon "button" at bounding box center [243, 8] width 4 height 5
click at [408, 42] on icon at bounding box center [409, 37] width 5 height 17
click at [409, 43] on icon at bounding box center [414, 40] width 16 height 16
click at [409, 43] on icon at bounding box center [415, 43] width 17 height 5
click at [410, 45] on icon at bounding box center [414, 48] width 16 height 16
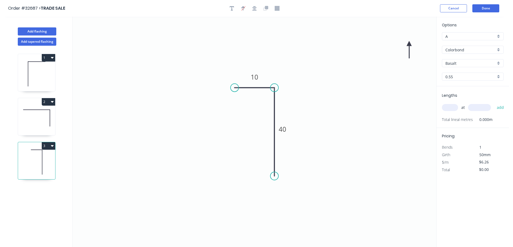
click at [409, 45] on icon at bounding box center [409, 49] width 5 height 17
drag, startPoint x: 409, startPoint y: 45, endPoint x: 251, endPoint y: 111, distance: 171.3
click at [251, 111] on icon at bounding box center [247, 115] width 16 height 16
click at [499, 63] on div "Basalt" at bounding box center [473, 63] width 62 height 8
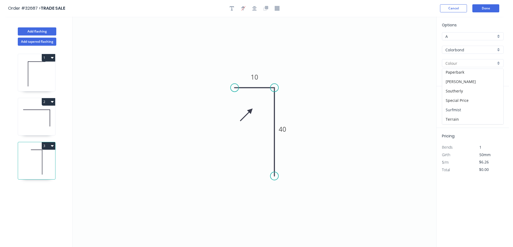
click at [477, 109] on div "Surfmist" at bounding box center [472, 109] width 61 height 9
type input "Surfmist"
click at [453, 109] on input "text" at bounding box center [450, 107] width 16 height 7
type input "1"
type input "1600."
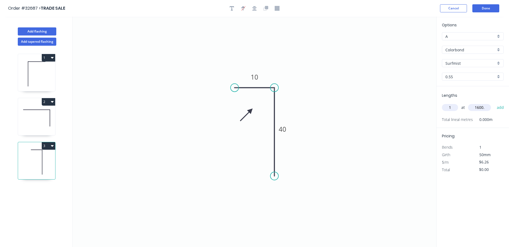
click at [494, 103] on button "add" at bounding box center [500, 107] width 13 height 9
type input "$10.02"
click at [491, 9] on button "Done" at bounding box center [485, 8] width 27 height 8
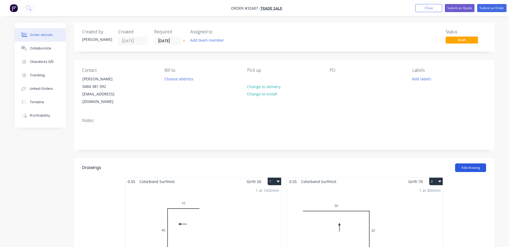
click at [473, 164] on button "Add drawing" at bounding box center [470, 168] width 31 height 9
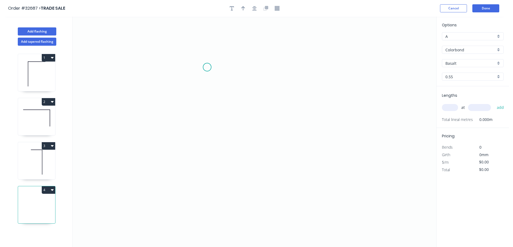
click at [207, 67] on icon "0" at bounding box center [255, 132] width 364 height 231
click at [246, 67] on icon at bounding box center [226, 67] width 39 height 0
click at [248, 135] on icon "0 ?" at bounding box center [255, 132] width 364 height 231
click at [307, 152] on icon "0 ? ?" at bounding box center [255, 132] width 364 height 231
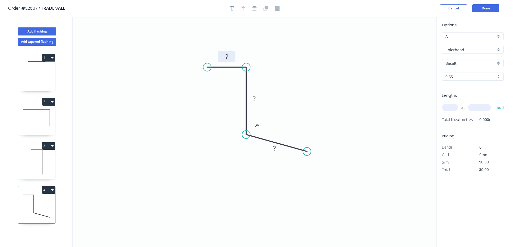
click at [230, 56] on rect at bounding box center [226, 57] width 11 height 8
click at [304, 173] on icon "0 15 25 40 45 º" at bounding box center [255, 132] width 364 height 231
type input "$7.85"
click at [449, 109] on input "text" at bounding box center [450, 107] width 16 height 7
type input "1"
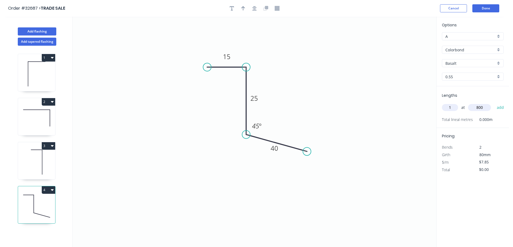
type input "800"
click at [494, 103] on button "add" at bounding box center [500, 107] width 13 height 9
type input "$7.85"
click at [499, 64] on div "Basalt" at bounding box center [473, 63] width 62 height 8
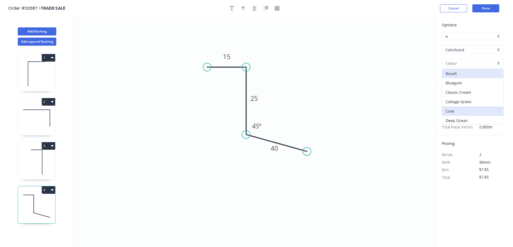
scroll to position [162, 0]
click at [474, 110] on div "Surfmist" at bounding box center [472, 109] width 61 height 9
type input "Surfmist"
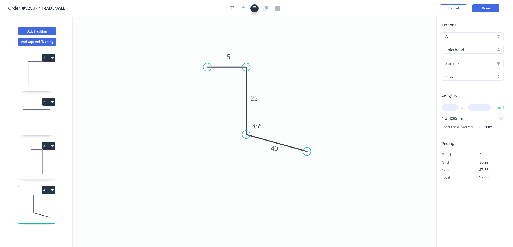
click at [254, 9] on icon "button" at bounding box center [254, 8] width 4 height 4
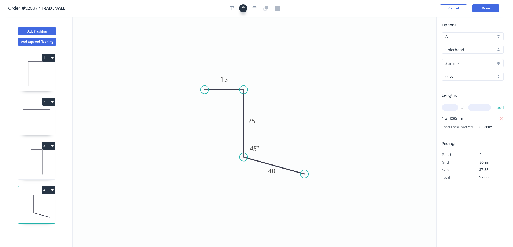
click at [246, 7] on button "button" at bounding box center [243, 8] width 8 height 8
click at [408, 42] on icon at bounding box center [409, 37] width 5 height 17
drag, startPoint x: 410, startPoint y: 43, endPoint x: 316, endPoint y: 114, distance: 117.3
click at [276, 135] on icon at bounding box center [282, 131] width 16 height 16
click at [489, 9] on button "Done" at bounding box center [485, 8] width 27 height 8
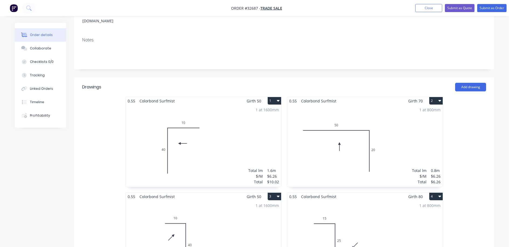
scroll to position [27, 0]
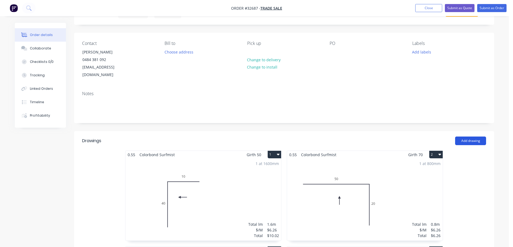
click at [466, 137] on button "Add drawing" at bounding box center [470, 141] width 31 height 9
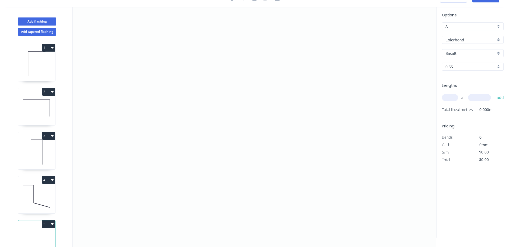
scroll to position [10, 0]
click at [191, 104] on icon "0" at bounding box center [255, 122] width 364 height 231
click at [332, 96] on icon "0" at bounding box center [255, 122] width 364 height 231
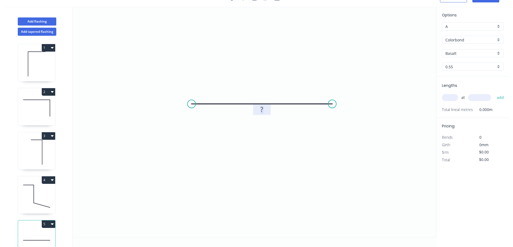
drag, startPoint x: 262, startPoint y: 109, endPoint x: 261, endPoint y: 134, distance: 24.8
click at [262, 109] on tspan "?" at bounding box center [261, 109] width 3 height 9
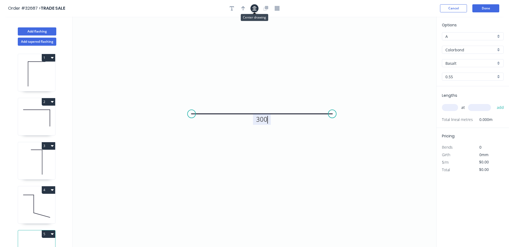
click at [254, 8] on icon "button" at bounding box center [254, 8] width 4 height 5
type input "$14.02"
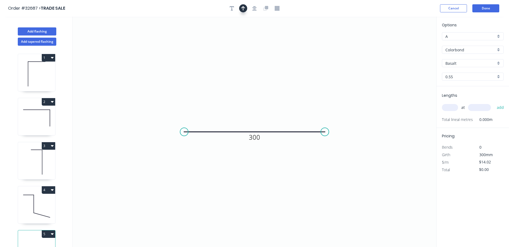
drag, startPoint x: 241, startPoint y: 6, endPoint x: 246, endPoint y: 9, distance: 5.8
click at [241, 6] on icon "button" at bounding box center [243, 8] width 4 height 5
drag, startPoint x: 409, startPoint y: 42, endPoint x: 292, endPoint y: 104, distance: 132.5
click at [262, 110] on icon at bounding box center [262, 104] width 5 height 17
click at [453, 109] on input "text" at bounding box center [450, 107] width 16 height 7
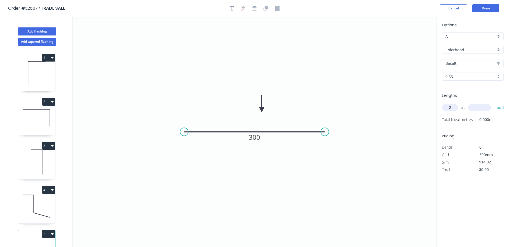
type input "2"
type input "300"
click at [494, 103] on button "add" at bounding box center [500, 107] width 13 height 9
type input "$28.04"
click at [498, 65] on div "Basalt" at bounding box center [473, 63] width 62 height 8
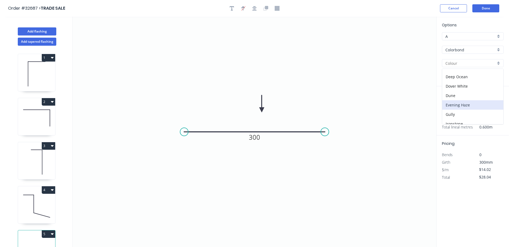
scroll to position [108, 0]
click at [474, 87] on div "Manor Red" at bounding box center [472, 88] width 61 height 9
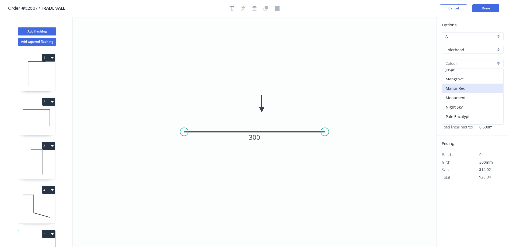
type input "Manor Red"
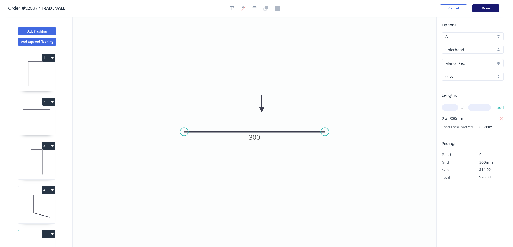
click at [491, 10] on button "Done" at bounding box center [485, 8] width 27 height 8
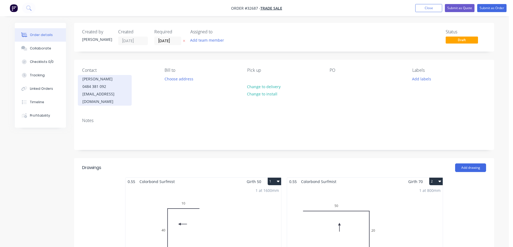
click at [114, 88] on div "0484 381 092" at bounding box center [104, 87] width 45 height 8
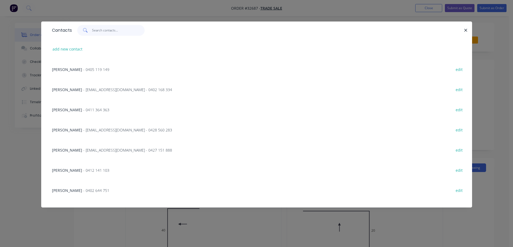
click at [96, 29] on input "text" at bounding box center [118, 30] width 53 height 11
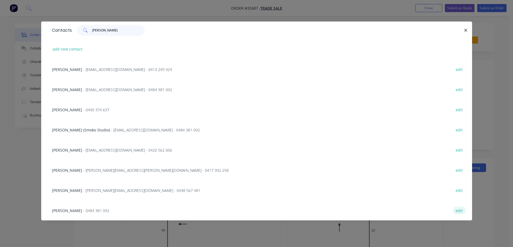
type input "[PERSON_NAME]"
click at [458, 211] on button "edit" at bounding box center [459, 210] width 13 height 7
select select "AU"
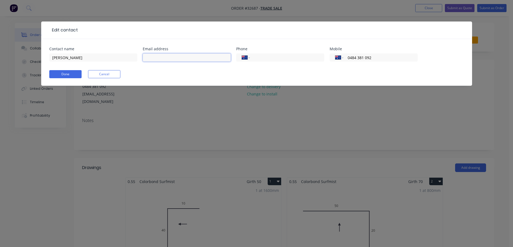
click at [164, 60] on input "text" at bounding box center [187, 58] width 88 height 8
type input "[PERSON_NAME][EMAIL_ADDRESS][DOMAIN_NAME]"
click at [71, 74] on button "Done" at bounding box center [65, 74] width 32 height 8
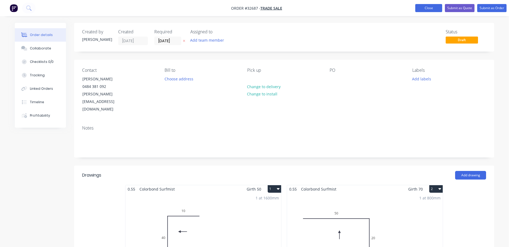
drag, startPoint x: 431, startPoint y: 7, endPoint x: 429, endPoint y: 9, distance: 2.8
click at [431, 7] on button "Close" at bounding box center [428, 8] width 27 height 8
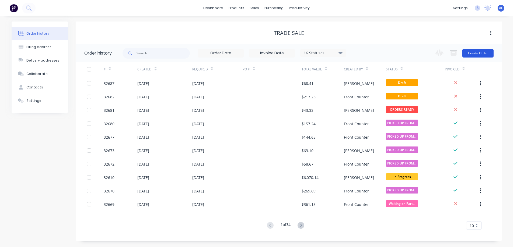
click at [476, 55] on button "Create Order" at bounding box center [477, 53] width 31 height 9
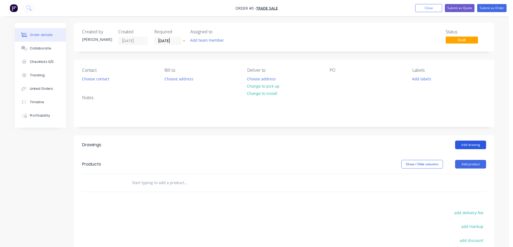
click at [468, 144] on button "Add drawing" at bounding box center [470, 145] width 31 height 9
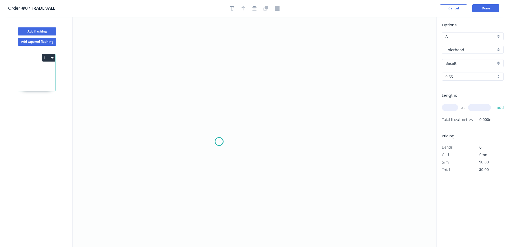
click at [219, 142] on icon "0" at bounding box center [255, 132] width 364 height 231
click at [218, 60] on icon "0" at bounding box center [255, 132] width 364 height 231
click at [261, 61] on icon "0 ?" at bounding box center [255, 132] width 364 height 231
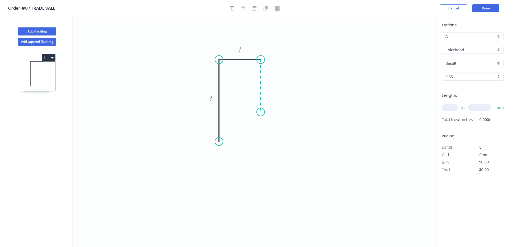
click at [259, 112] on icon "0 ? ?" at bounding box center [255, 132] width 364 height 231
click at [358, 112] on icon "0 ? ? ?" at bounding box center [255, 132] width 364 height 231
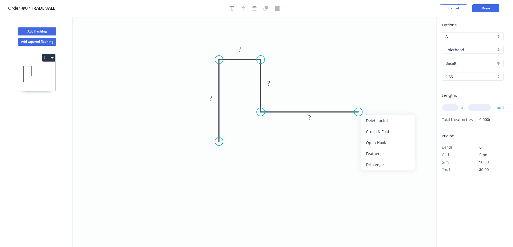
click at [390, 163] on div "Drip edge" at bounding box center [388, 164] width 54 height 11
click at [446, 8] on button "Cancel" at bounding box center [453, 8] width 27 height 8
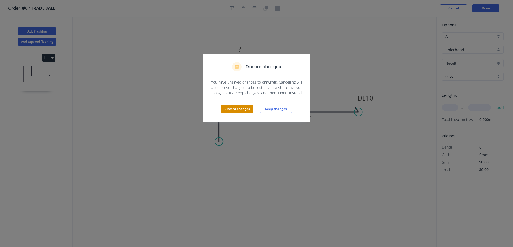
click at [241, 109] on button "Discard changes" at bounding box center [237, 109] width 32 height 8
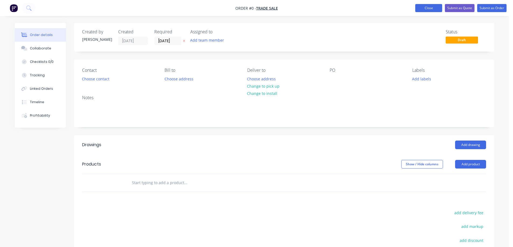
click at [421, 8] on button "Close" at bounding box center [428, 8] width 27 height 8
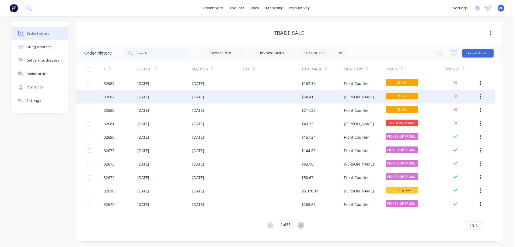
click at [313, 96] on div "$68.41" at bounding box center [308, 97] width 12 height 6
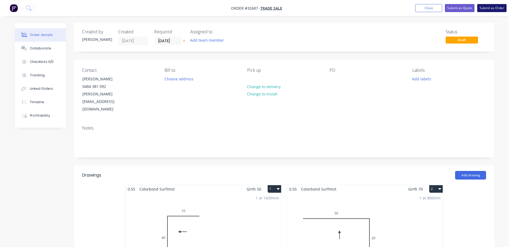
click at [487, 9] on button "Submit as Order" at bounding box center [491, 8] width 29 height 8
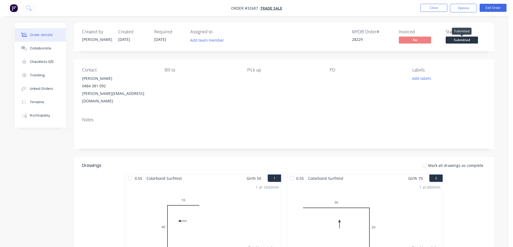
click at [465, 41] on span "Submitted" at bounding box center [462, 40] width 32 height 7
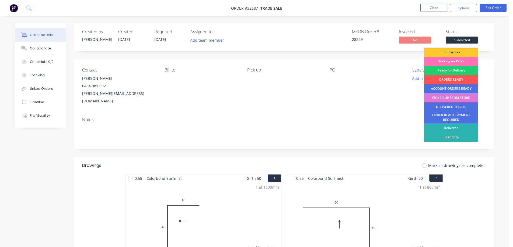
click at [456, 53] on div "In Progress" at bounding box center [451, 52] width 54 height 9
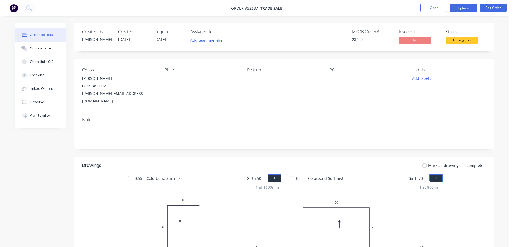
click at [464, 8] on button "Options" at bounding box center [463, 8] width 27 height 9
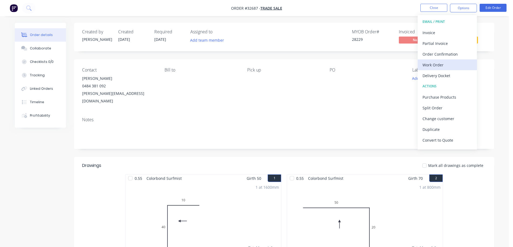
click at [445, 63] on div "Work Order" at bounding box center [447, 65] width 50 height 8
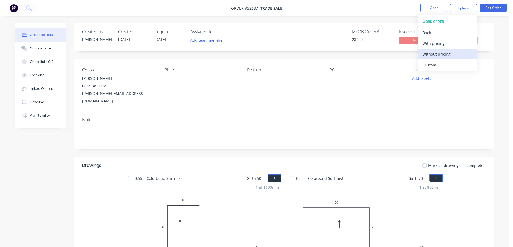
click at [450, 52] on div "Without pricing" at bounding box center [447, 54] width 50 height 8
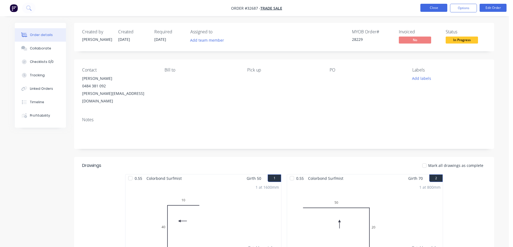
click at [443, 9] on button "Close" at bounding box center [433, 8] width 27 height 8
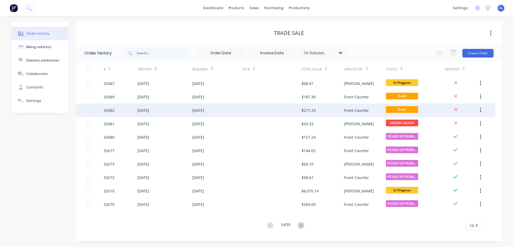
click at [317, 110] on div "$217.23" at bounding box center [323, 110] width 42 height 13
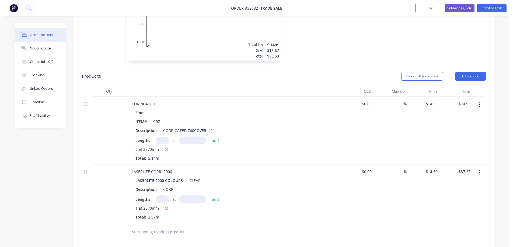
scroll to position [54, 0]
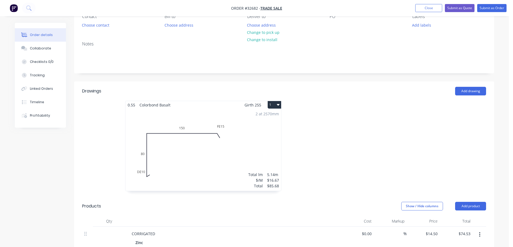
click at [278, 106] on icon "button" at bounding box center [278, 105] width 3 height 4
click at [261, 137] on div "Delete" at bounding box center [255, 140] width 41 height 8
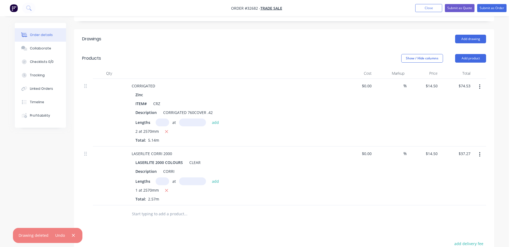
scroll to position [108, 0]
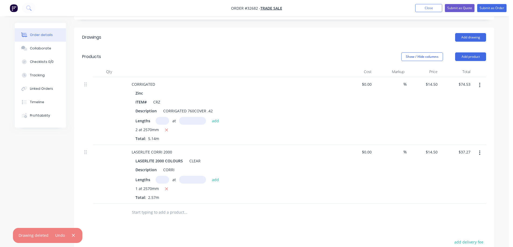
click at [481, 153] on button "button" at bounding box center [479, 153] width 13 height 10
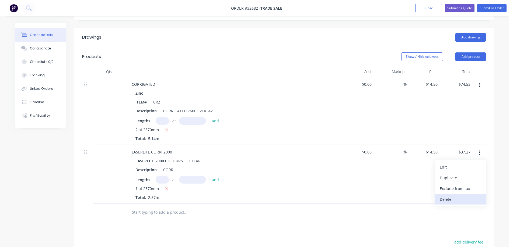
click at [460, 199] on div "Delete" at bounding box center [460, 200] width 41 height 8
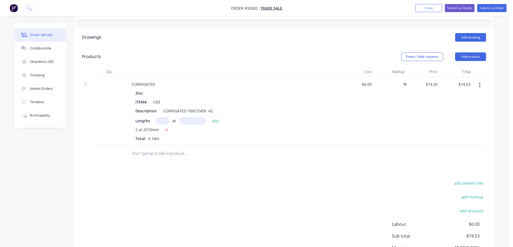
click at [479, 86] on icon "button" at bounding box center [479, 85] width 1 height 6
click at [458, 131] on div "Delete" at bounding box center [460, 132] width 41 height 8
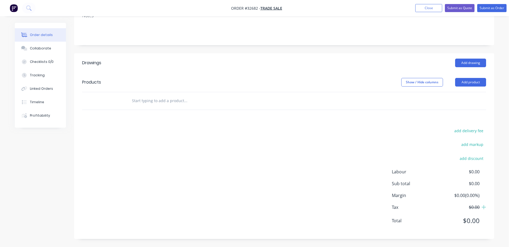
scroll to position [82, 0]
click at [168, 99] on input "text" at bounding box center [186, 101] width 108 height 11
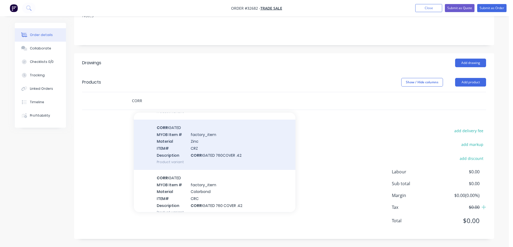
scroll to position [54, 0]
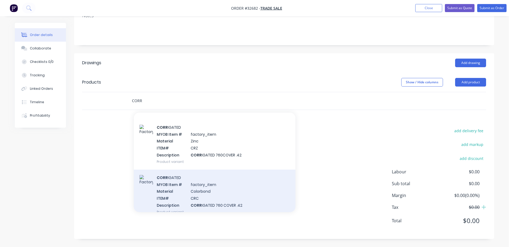
type input "CORR"
click at [230, 200] on div "CORR IGATED MYOB Item # factory_item Material Colorbond ITEM# CRC Description C…" at bounding box center [215, 195] width 162 height 50
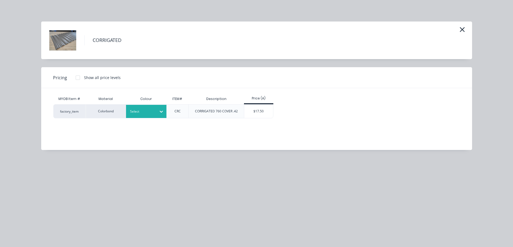
click at [161, 109] on icon at bounding box center [161, 111] width 5 height 5
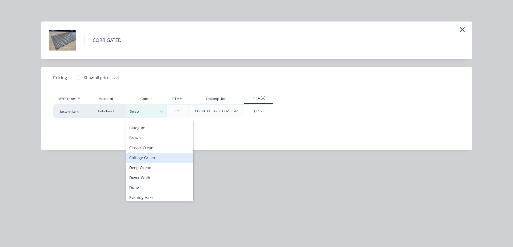
scroll to position [27, 0]
click at [159, 169] on div "Dover White" at bounding box center [159, 169] width 67 height 10
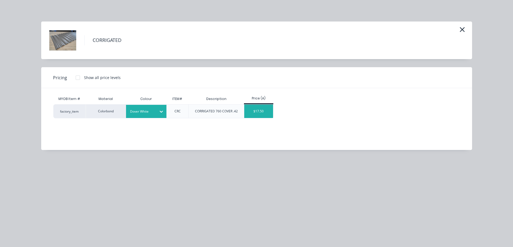
click at [257, 111] on div "$17.50" at bounding box center [258, 111] width 29 height 13
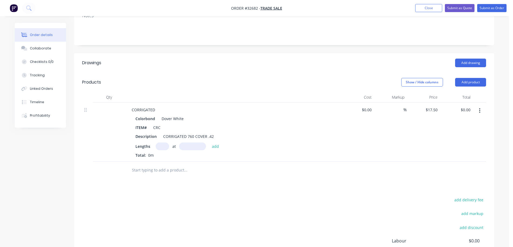
click at [165, 142] on div "Colorbond Dover White ITEM# CRC Description CORRIGATED 760 COVER .42 Lengths at…" at bounding box center [232, 136] width 211 height 43
type input "7"
type input "4100"
click at [209, 143] on button "add" at bounding box center [215, 146] width 13 height 7
type input "$502.25"
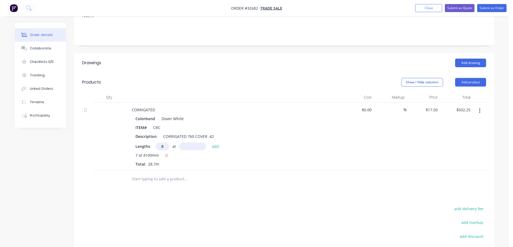
type input "8"
type input "2850"
click at [209, 143] on button "add" at bounding box center [215, 146] width 13 height 7
type input "$901.25"
click at [174, 191] on input "text" at bounding box center [186, 188] width 108 height 11
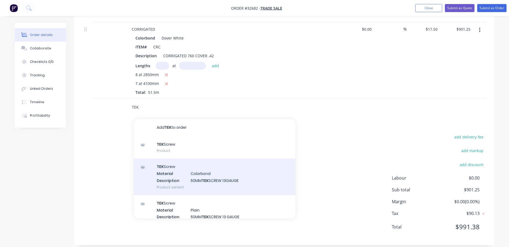
scroll to position [169, 0]
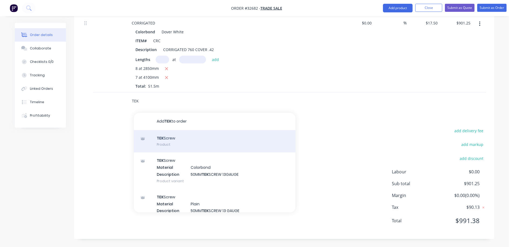
type input "TEK"
click at [188, 141] on div "TEK Screw Product" at bounding box center [215, 141] width 162 height 23
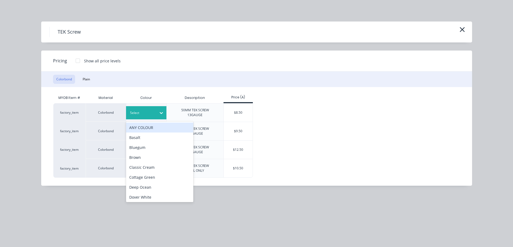
click at [161, 117] on div at bounding box center [161, 113] width 10 height 9
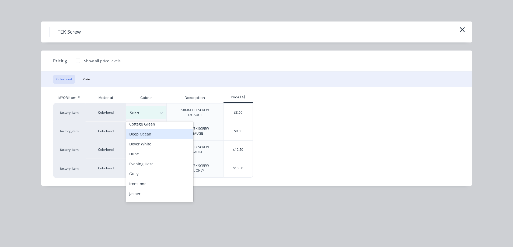
scroll to position [54, 0]
click at [147, 145] on div "Dover White" at bounding box center [159, 144] width 67 height 10
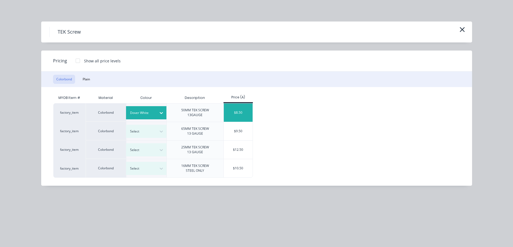
click at [246, 114] on div "$8.50" at bounding box center [238, 113] width 29 height 18
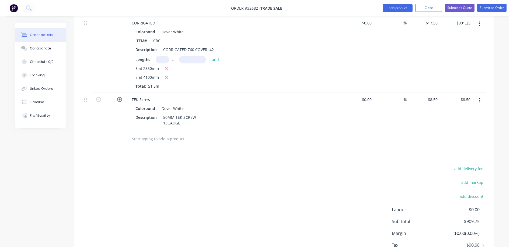
click at [120, 99] on icon "button" at bounding box center [119, 99] width 5 height 5
type input "2"
type input "$17.00"
click at [120, 99] on icon "button" at bounding box center [119, 99] width 5 height 5
type input "3"
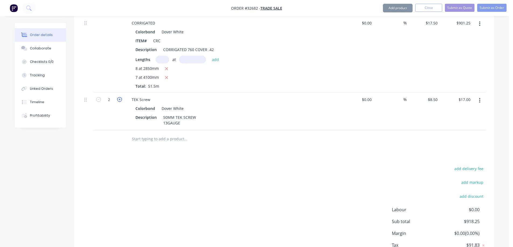
type input "$25.50"
click at [120, 99] on icon "button" at bounding box center [119, 99] width 5 height 5
type input "4"
type input "$34.00"
click at [120, 99] on icon "button" at bounding box center [119, 99] width 5 height 5
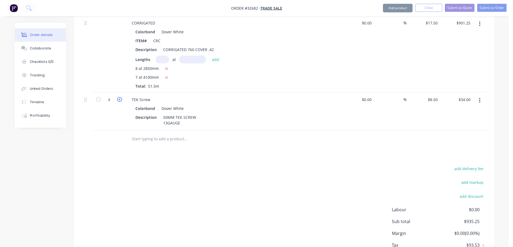
type input "5"
type input "$42.50"
click at [120, 99] on icon "button" at bounding box center [119, 99] width 5 height 5
type input "6"
type input "$51.00"
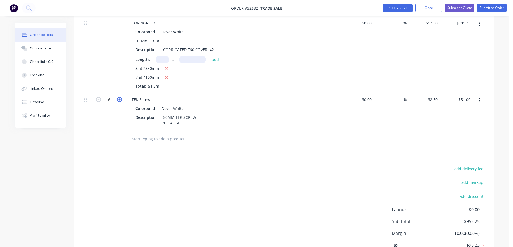
click at [120, 99] on icon "button" at bounding box center [119, 99] width 5 height 5
type input "7"
type input "$59.50"
click at [120, 99] on icon "button" at bounding box center [119, 99] width 5 height 5
type input "8"
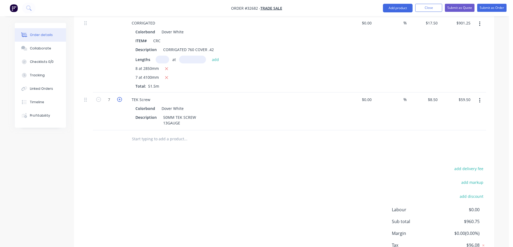
type input "$68.00"
click at [159, 141] on input "text" at bounding box center [186, 139] width 108 height 11
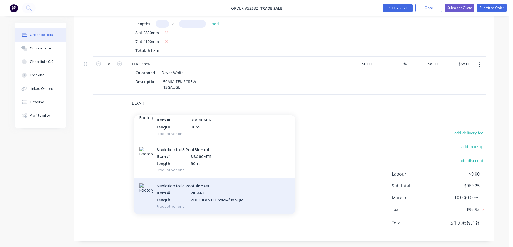
scroll to position [207, 0]
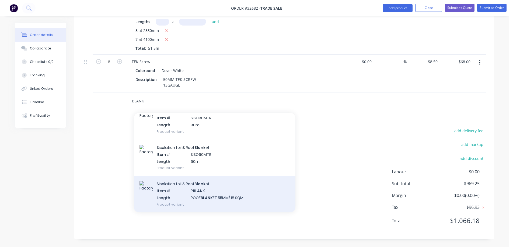
type input "BLANK"
click at [226, 193] on div "Sisolation foil & Roof Blank et Item # R BLANK Length ROOF BLANK ET 55MM/ 18 SQ…" at bounding box center [215, 194] width 162 height 36
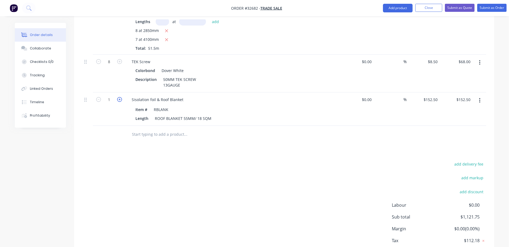
click at [120, 99] on icon "button" at bounding box center [119, 99] width 5 height 5
type input "2"
type input "$305.00"
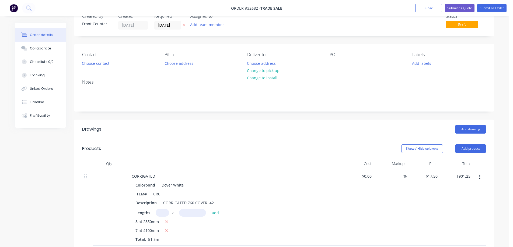
scroll to position [0, 0]
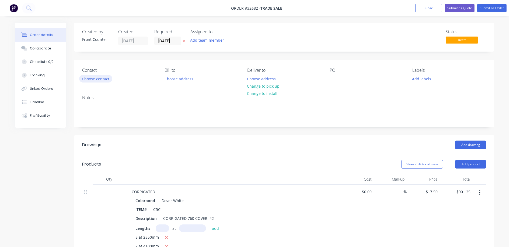
click at [102, 82] on button "Choose contact" at bounding box center [95, 78] width 33 height 7
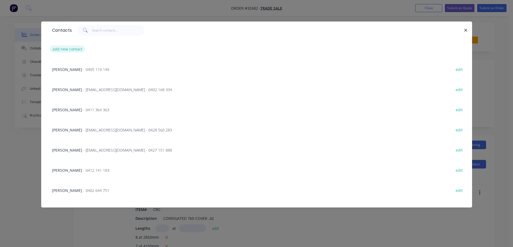
click at [70, 51] on button "add new contact" at bounding box center [68, 49] width 36 height 7
select select "AU"
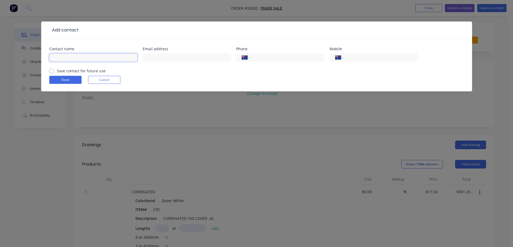
drag, startPoint x: 78, startPoint y: 56, endPoint x: 91, endPoint y: 44, distance: 18.3
click at [78, 56] on input "text" at bounding box center [93, 58] width 88 height 8
type input "[PERSON_NAME]"
type input "0424 165 569"
click at [57, 70] on label "Save contact for future use" at bounding box center [81, 71] width 49 height 6
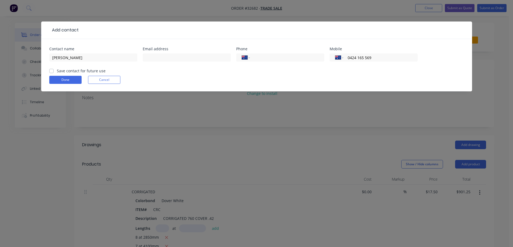
click at [52, 70] on input "Save contact for future use" at bounding box center [51, 70] width 4 height 5
checkbox input "true"
click at [65, 78] on button "Done" at bounding box center [65, 80] width 32 height 8
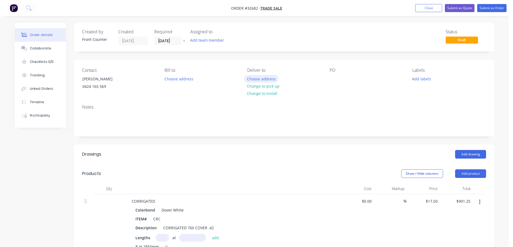
click at [264, 79] on button "Choose address" at bounding box center [261, 78] width 34 height 7
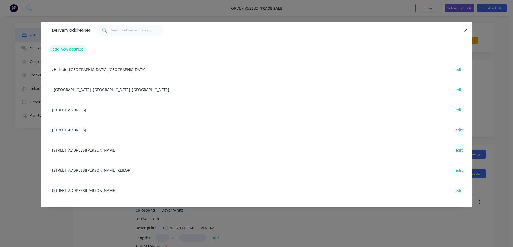
click at [71, 48] on button "add new address" at bounding box center [68, 49] width 37 height 7
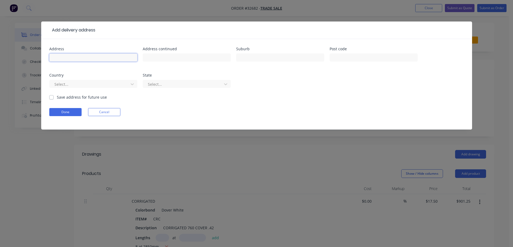
drag, startPoint x: 67, startPoint y: 58, endPoint x: 74, endPoint y: 53, distance: 9.2
click at [67, 58] on input "text" at bounding box center [93, 58] width 88 height 8
type input "REAR OF [STREET_ADDRESS]"
click at [258, 58] on input "text" at bounding box center [280, 58] width 88 height 8
type input "[GEOGRAPHIC_DATA]"
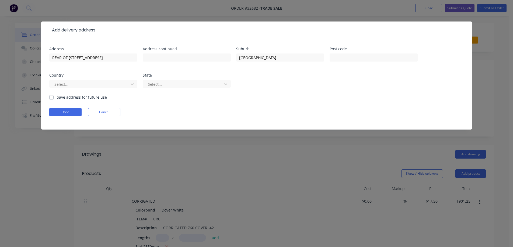
click at [57, 97] on label "Save address for future use" at bounding box center [82, 98] width 50 height 6
click at [51, 97] on input "Save address for future use" at bounding box center [51, 97] width 4 height 5
checkbox input "true"
click at [70, 110] on button "Done" at bounding box center [65, 112] width 32 height 8
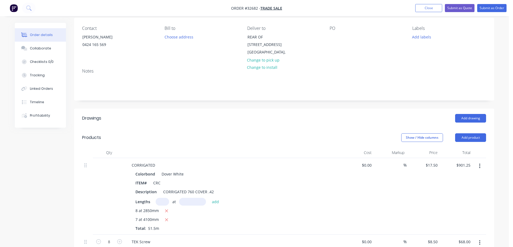
scroll to position [40, 0]
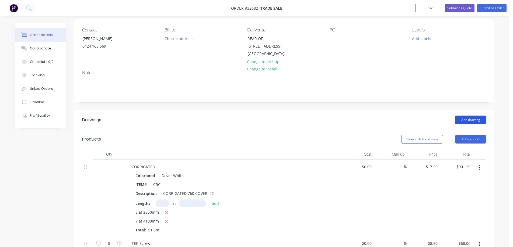
click at [474, 121] on button "Add drawing" at bounding box center [470, 120] width 31 height 9
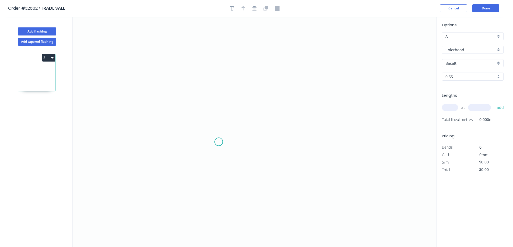
click at [219, 142] on icon "0" at bounding box center [255, 132] width 364 height 231
click at [215, 66] on icon "0" at bounding box center [255, 132] width 364 height 231
click at [330, 66] on icon "0 ?" at bounding box center [255, 132] width 364 height 231
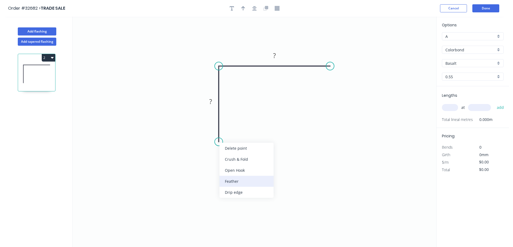
drag, startPoint x: 242, startPoint y: 181, endPoint x: 249, endPoint y: 168, distance: 14.1
click at [243, 180] on div "Feather" at bounding box center [246, 181] width 54 height 11
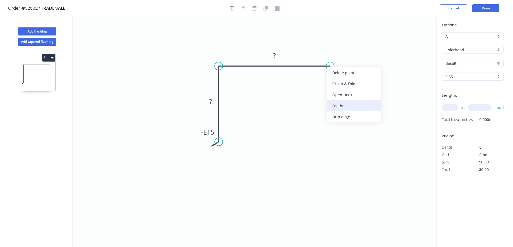
click at [349, 103] on div "Feather" at bounding box center [354, 105] width 54 height 11
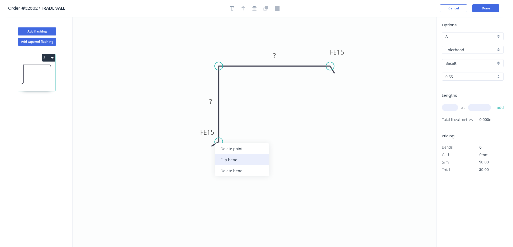
click at [227, 157] on div "Flip bend" at bounding box center [242, 160] width 54 height 11
drag, startPoint x: 237, startPoint y: 133, endPoint x: 245, endPoint y: 141, distance: 10.9
click at [237, 133] on g "FE 15" at bounding box center [230, 132] width 21 height 11
type input "$14.92"
click at [251, 12] on div at bounding box center [254, 8] width 57 height 8
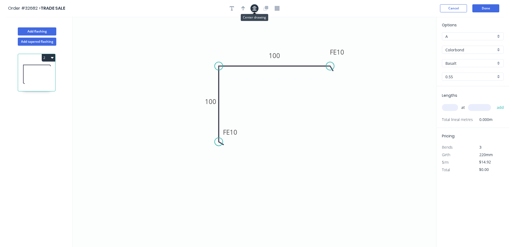
click at [254, 8] on icon "button" at bounding box center [254, 8] width 4 height 4
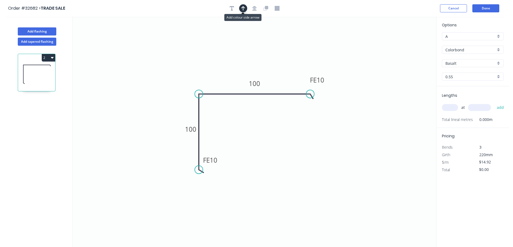
click at [244, 11] on button "button" at bounding box center [243, 8] width 8 height 8
drag, startPoint x: 408, startPoint y: 42, endPoint x: 285, endPoint y: 72, distance: 126.7
click at [285, 72] on icon at bounding box center [284, 65] width 5 height 17
click at [501, 62] on div "Basalt" at bounding box center [473, 63] width 62 height 8
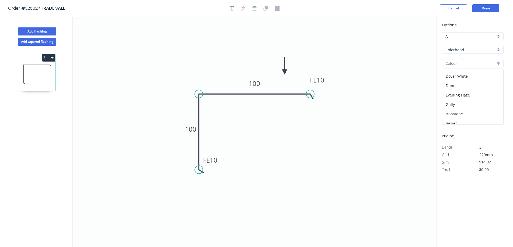
click at [470, 79] on div "Dover White" at bounding box center [472, 76] width 61 height 9
type input "Dover White"
click at [454, 109] on input "text" at bounding box center [450, 107] width 16 height 7
type input "1"
type input "4100"
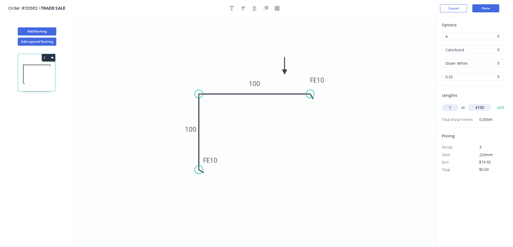
click at [494, 103] on button "add" at bounding box center [500, 107] width 13 height 9
type input "$61.17"
type input "1"
type input "2850"
click at [494, 103] on button "add" at bounding box center [500, 107] width 13 height 9
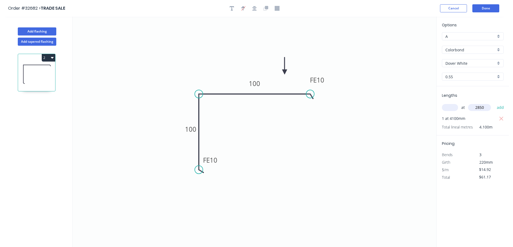
type input "$103.69"
click at [489, 8] on button "Done" at bounding box center [485, 8] width 27 height 8
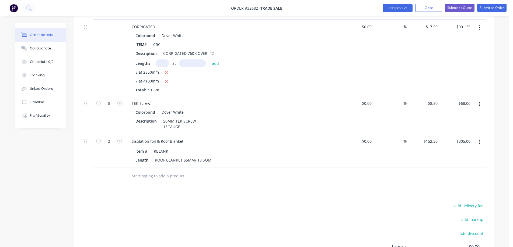
scroll to position [350, 0]
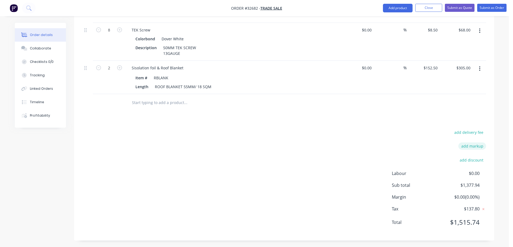
click at [470, 146] on button "add markup" at bounding box center [472, 146] width 28 height 7
click at [434, 122] on div "Drawings Add drawing 0.55 Colorbond Dover White Girth 220 2 0 FE 10 100 FE 10 1…" at bounding box center [284, 20] width 420 height 439
click at [482, 145] on icon at bounding box center [483, 146] width 5 height 5
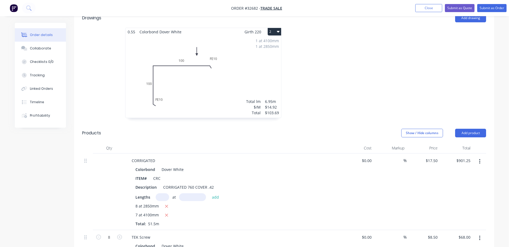
scroll to position [135, 0]
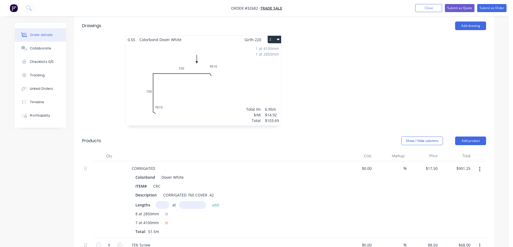
click at [255, 88] on div "1 at 4100mm 1 at 2850mm Total lm $/M Total 6.95m $14.92 $103.69" at bounding box center [203, 85] width 156 height 82
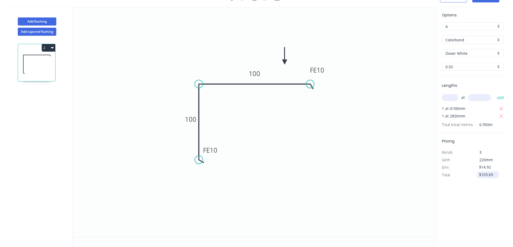
click at [487, 176] on input "$103.69" at bounding box center [488, 175] width 18 height 8
click at [407, 223] on icon "0 FE 10 100 FE 10 100" at bounding box center [255, 122] width 364 height 231
type input "$153.69"
drag, startPoint x: 504, startPoint y: 226, endPoint x: 495, endPoint y: 223, distance: 8.9
click at [498, 224] on div "Options A A Colorbond Colorbond Colorbond [PERSON_NAME] White Dover White 0.55 …" at bounding box center [472, 122] width 73 height 231
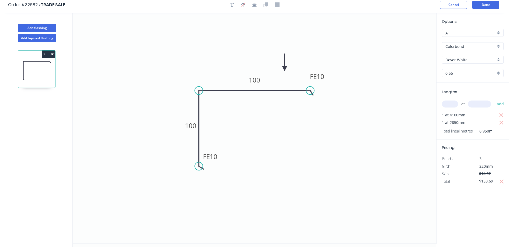
scroll to position [0, 0]
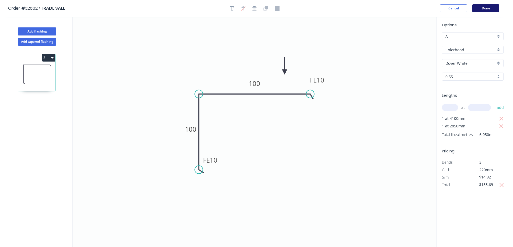
click at [484, 7] on button "Done" at bounding box center [485, 8] width 27 height 8
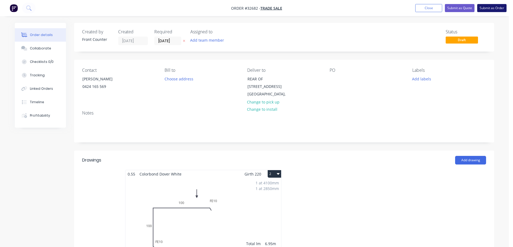
click at [490, 9] on button "Submit as Order" at bounding box center [491, 8] width 29 height 8
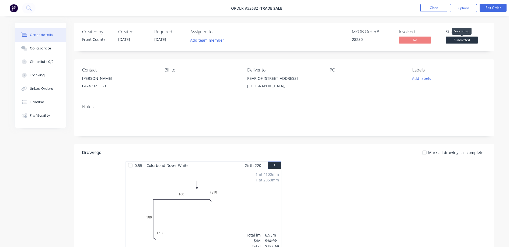
click at [460, 39] on span "Submitted" at bounding box center [462, 40] width 32 height 7
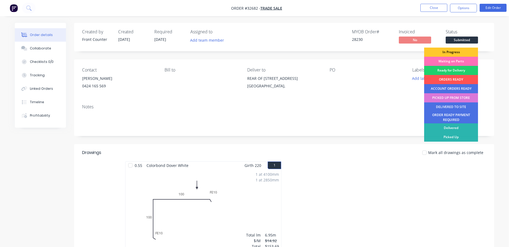
click at [455, 52] on div "In Progress" at bounding box center [451, 52] width 54 height 9
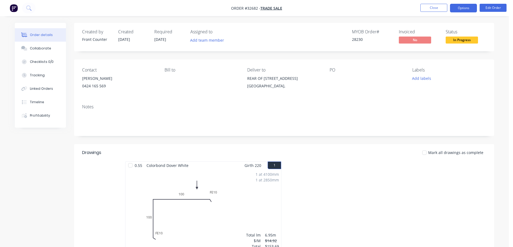
click at [461, 9] on button "Options" at bounding box center [463, 8] width 27 height 9
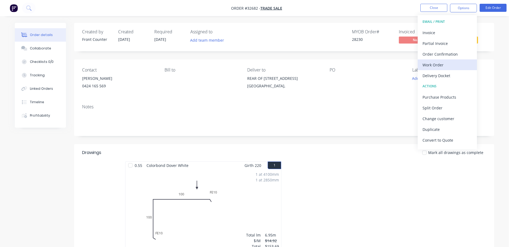
click at [443, 64] on div "Work Order" at bounding box center [447, 65] width 50 height 8
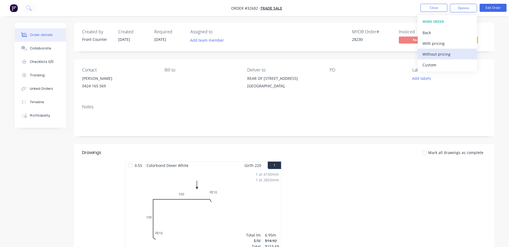
click at [451, 53] on div "Without pricing" at bounding box center [447, 54] width 50 height 8
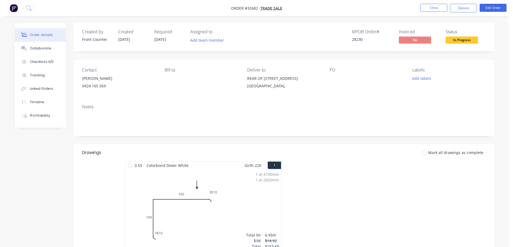
click at [439, 9] on button "Close" at bounding box center [433, 8] width 27 height 8
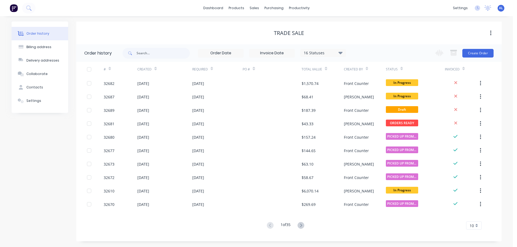
click at [15, 8] on img at bounding box center [14, 8] width 8 height 8
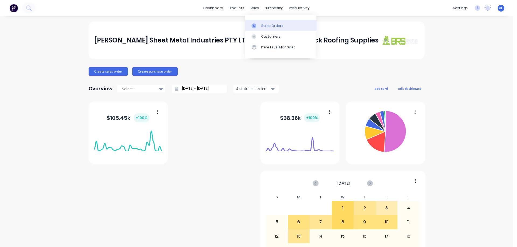
click at [272, 23] on link "Sales Orders" at bounding box center [280, 25] width 71 height 11
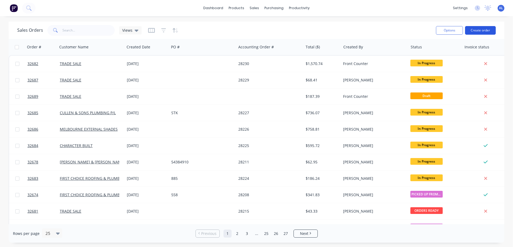
click at [481, 30] on button "Create order" at bounding box center [480, 30] width 31 height 9
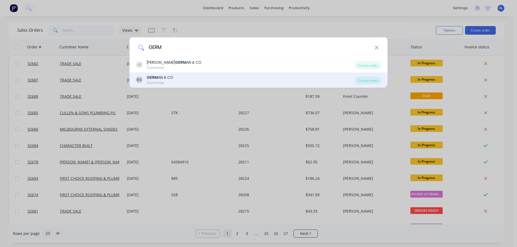
type input "GERM"
click at [186, 78] on div "GC GERM AN & CO Customer" at bounding box center [245, 80] width 219 height 11
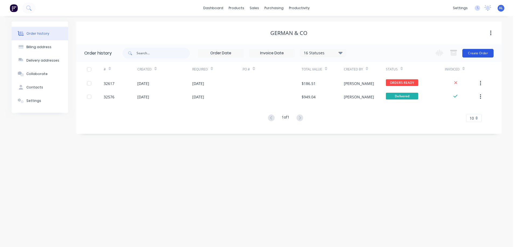
click at [472, 54] on button "Create Order" at bounding box center [477, 53] width 31 height 9
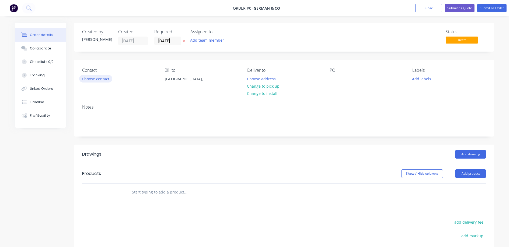
click at [106, 77] on button "Choose contact" at bounding box center [95, 78] width 33 height 7
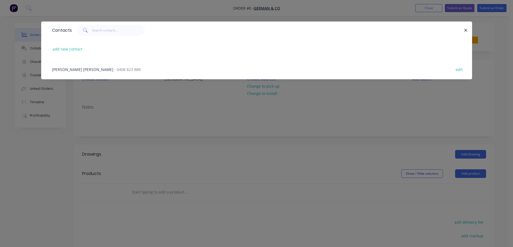
click at [114, 69] on span "- 0408 823 888" at bounding box center [127, 69] width 26 height 5
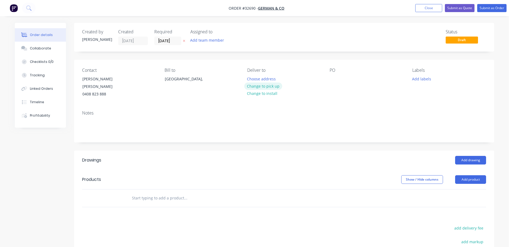
click at [271, 86] on button "Change to pick up" at bounding box center [263, 86] width 38 height 7
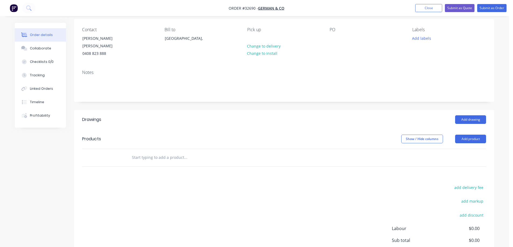
scroll to position [92, 0]
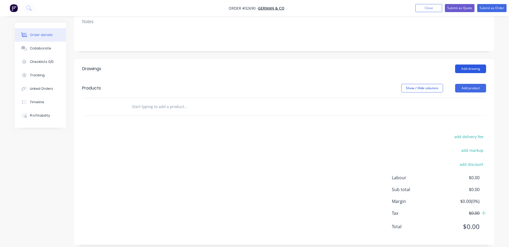
click at [475, 65] on button "Add drawing" at bounding box center [470, 69] width 31 height 9
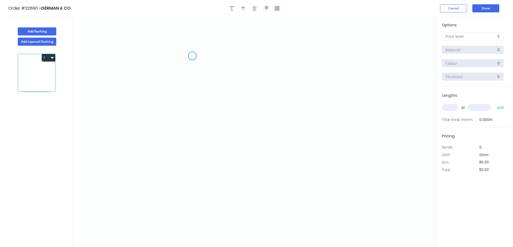
click at [193, 56] on icon "0" at bounding box center [255, 132] width 364 height 231
click at [191, 127] on icon "0" at bounding box center [255, 132] width 364 height 231
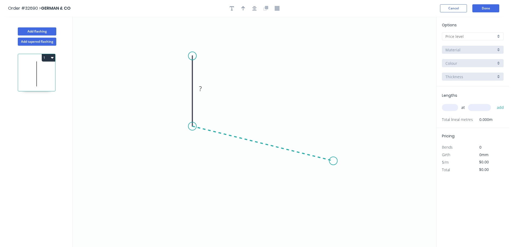
drag, startPoint x: 333, startPoint y: 161, endPoint x: 296, endPoint y: 168, distance: 37.5
click at [333, 161] on icon "0 ?" at bounding box center [255, 132] width 364 height 231
click at [187, 89] on rect at bounding box center [184, 89] width 11 height 8
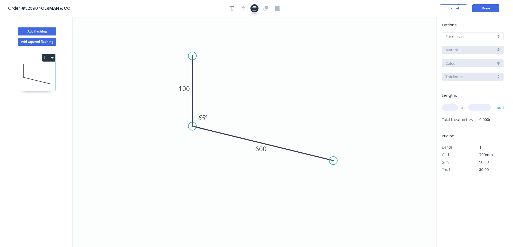
click at [253, 6] on icon "button" at bounding box center [254, 8] width 4 height 5
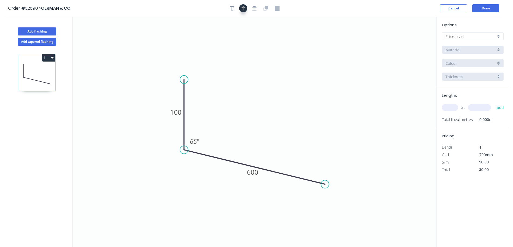
click at [244, 7] on icon "button" at bounding box center [243, 8] width 4 height 5
drag, startPoint x: 408, startPoint y: 41, endPoint x: 248, endPoint y: 135, distance: 185.5
click at [248, 135] on icon at bounding box center [248, 127] width 5 height 17
click at [498, 36] on div at bounding box center [473, 36] width 62 height 8
click at [475, 46] on div "A" at bounding box center [472, 46] width 61 height 9
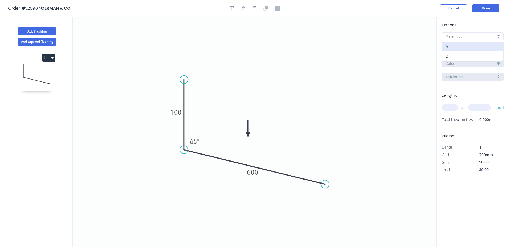
type input "A"
type input "$36.36"
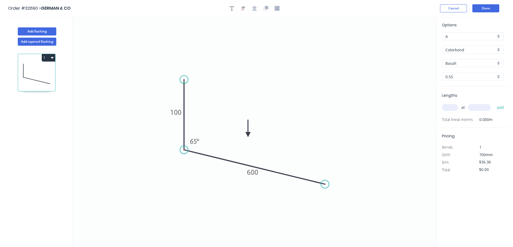
click at [499, 65] on div "Basalt" at bounding box center [473, 63] width 62 height 8
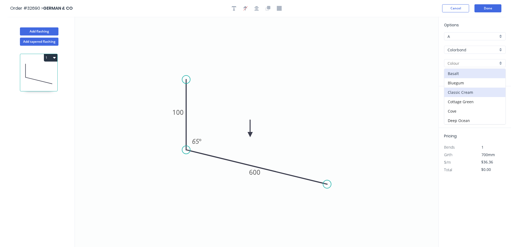
scroll to position [27, 0]
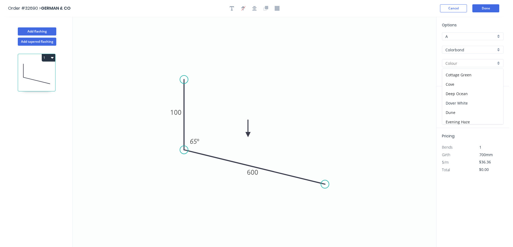
click at [466, 103] on div "Dover White" at bounding box center [472, 103] width 61 height 9
type input "Dover White"
drag, startPoint x: 453, startPoint y: 109, endPoint x: 379, endPoint y: 101, distance: 74.1
click at [449, 109] on input "text" at bounding box center [450, 107] width 16 height 7
type input "2"
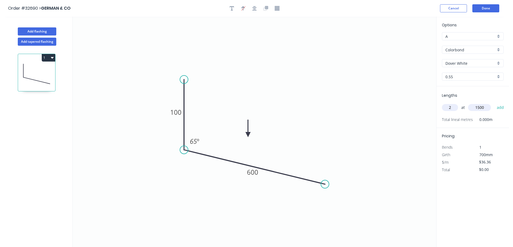
type input "1500"
click at [494, 103] on button "add" at bounding box center [500, 107] width 13 height 9
type input "$109.08"
click at [489, 10] on button "Done" at bounding box center [485, 8] width 27 height 8
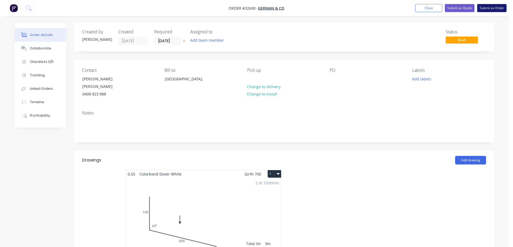
click at [485, 8] on button "Submit as Order" at bounding box center [491, 8] width 29 height 8
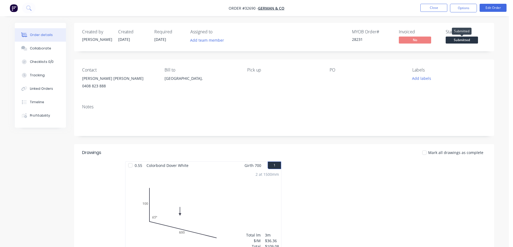
click at [462, 38] on span "Submitted" at bounding box center [462, 40] width 32 height 7
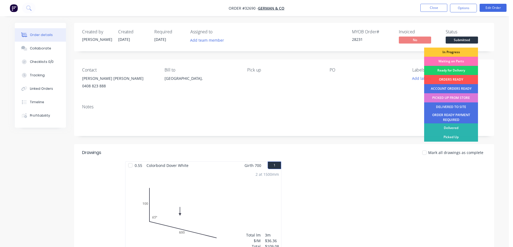
click at [455, 51] on div "In Progress" at bounding box center [451, 52] width 54 height 9
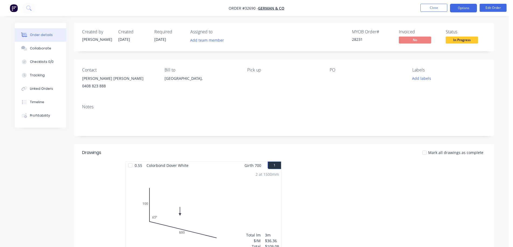
click at [467, 8] on button "Options" at bounding box center [463, 8] width 27 height 9
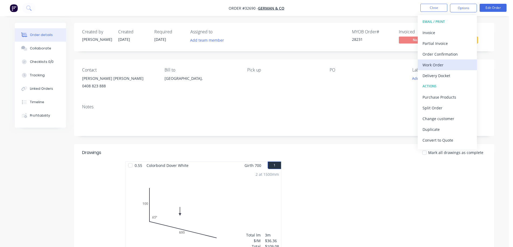
click at [447, 64] on div "Work Order" at bounding box center [447, 65] width 50 height 8
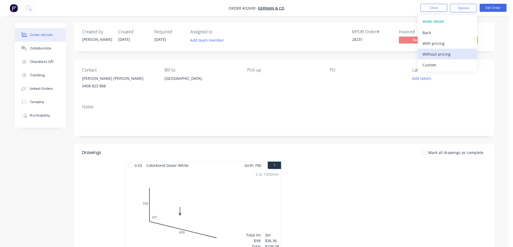
click at [449, 55] on div "Without pricing" at bounding box center [447, 54] width 50 height 8
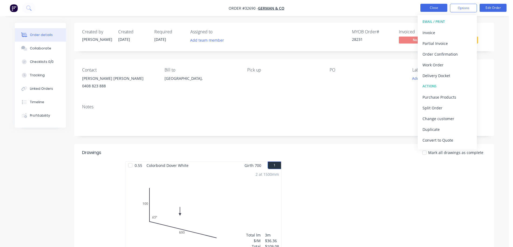
click at [442, 8] on button "Close" at bounding box center [433, 8] width 27 height 8
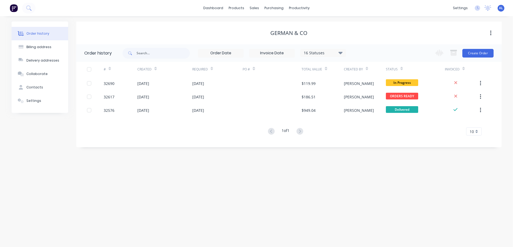
click at [13, 9] on img at bounding box center [14, 8] width 8 height 8
